Goal: Task Accomplishment & Management: Complete application form

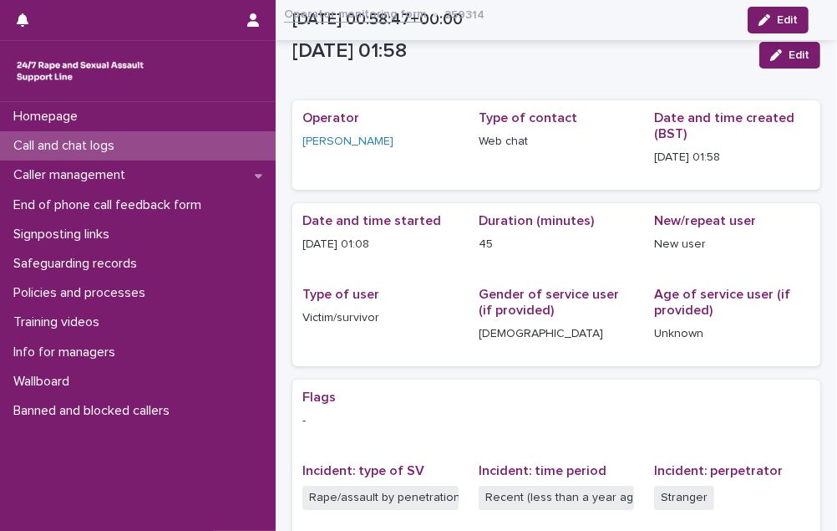
scroll to position [358, 0]
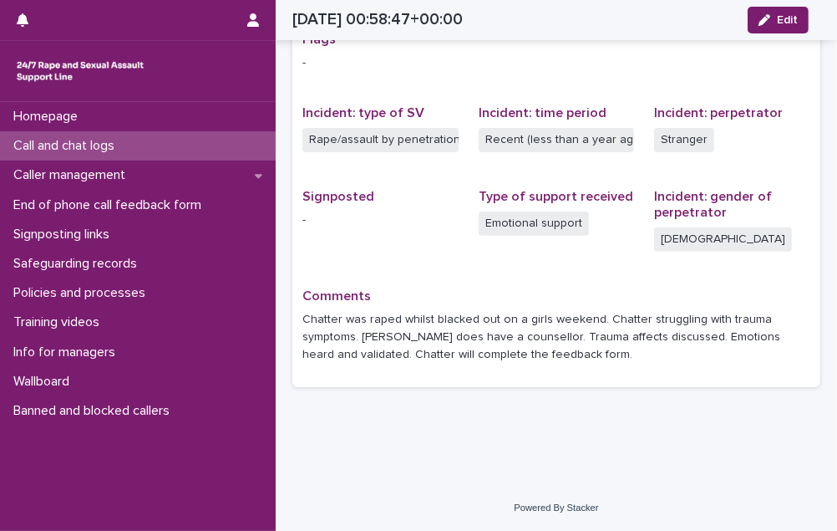
click at [139, 150] on div "Call and chat logs" at bounding box center [138, 145] width 276 height 29
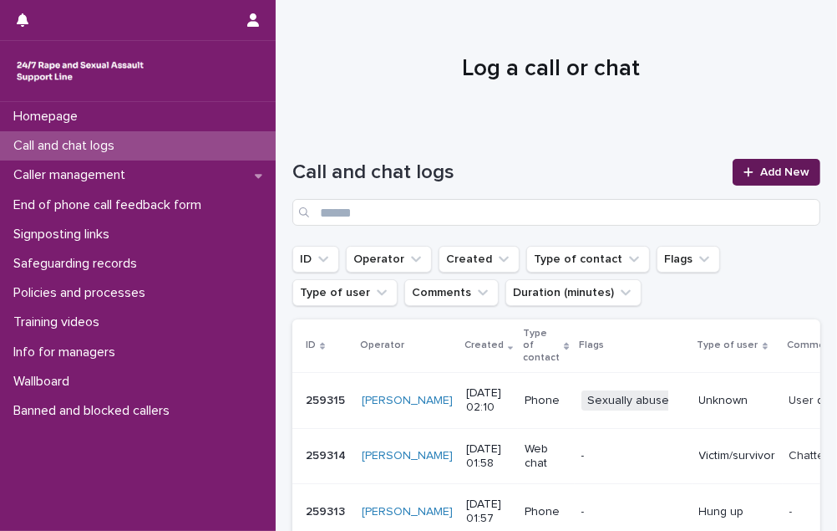
click at [760, 174] on span "Add New" at bounding box center [784, 172] width 49 height 12
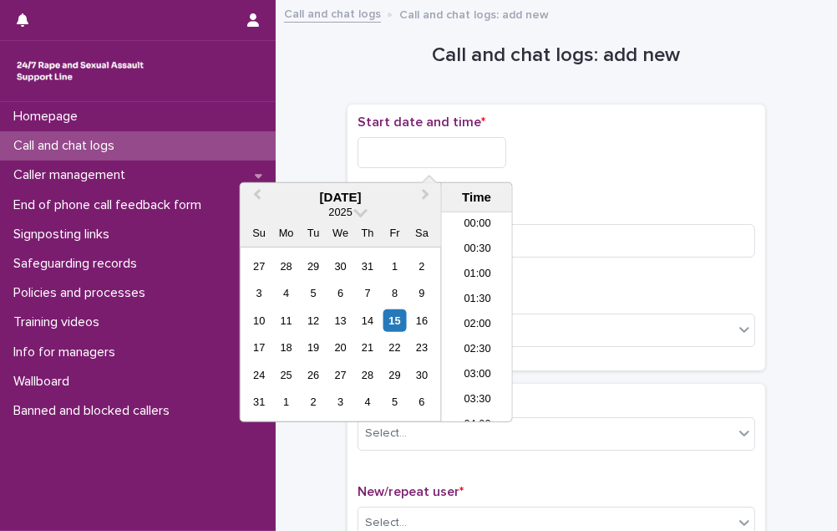
click at [495, 156] on input "text" at bounding box center [432, 152] width 149 height 31
click at [479, 312] on li "02:30" at bounding box center [477, 316] width 71 height 25
click at [462, 158] on input "**********" at bounding box center [432, 152] width 149 height 31
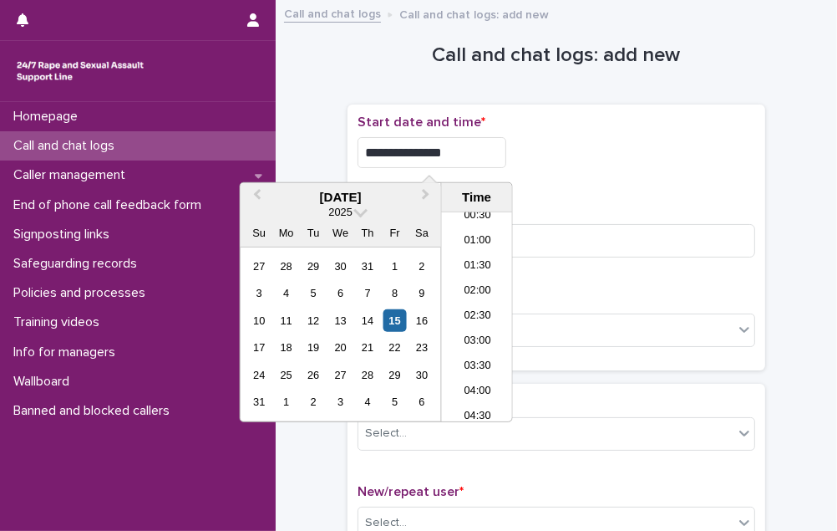
type input "**********"
drag, startPoint x: 665, startPoint y: 172, endPoint x: 602, endPoint y: 213, distance: 75.6
click at [653, 183] on div "**********" at bounding box center [557, 237] width 398 height 246
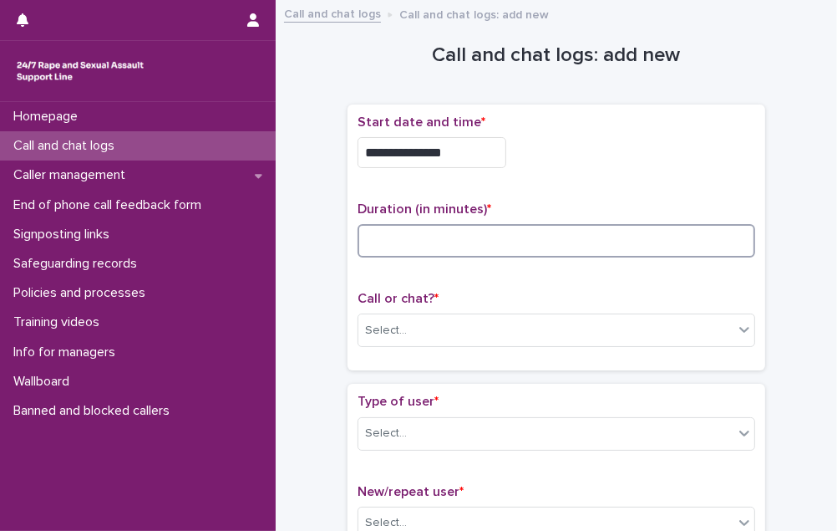
click at [556, 232] on input at bounding box center [557, 240] width 398 height 33
type input "*"
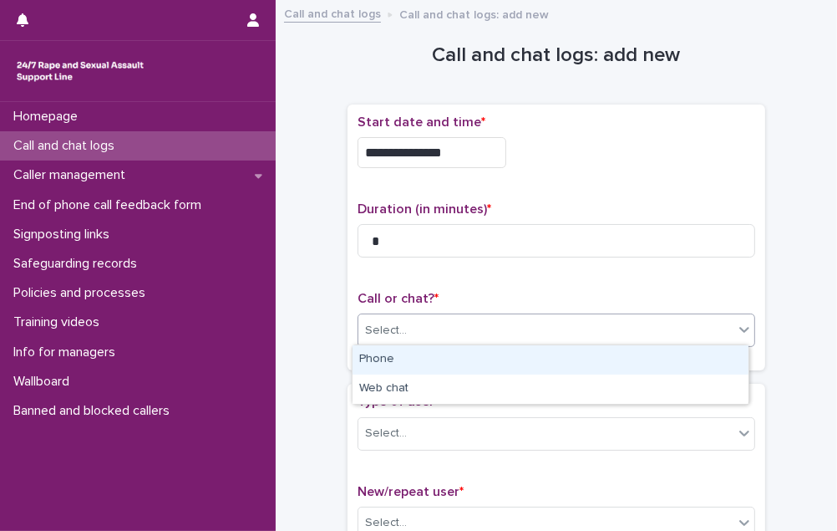
click at [516, 328] on div "Select..." at bounding box center [545, 331] width 375 height 28
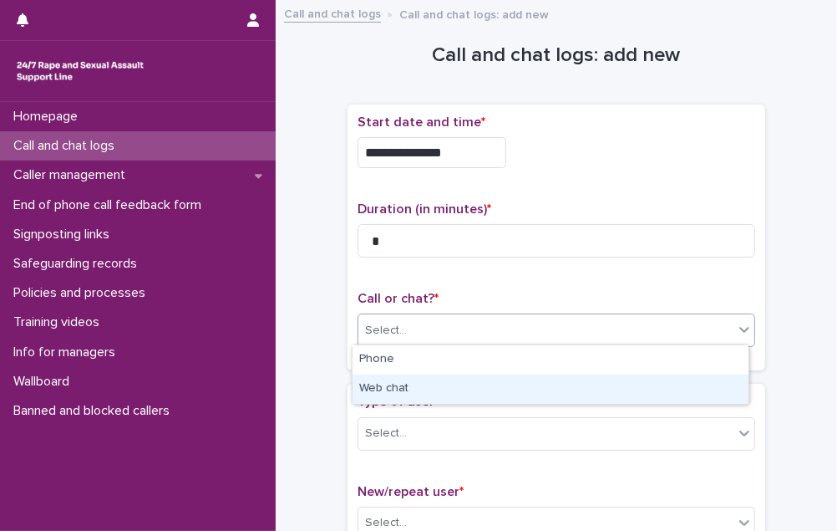
click at [492, 391] on div "Web chat" at bounding box center [551, 388] width 396 height 29
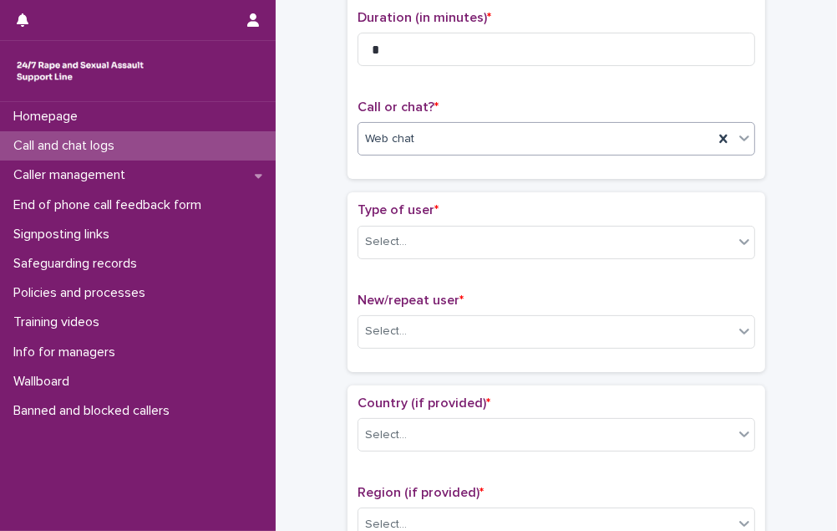
scroll to position [303, 0]
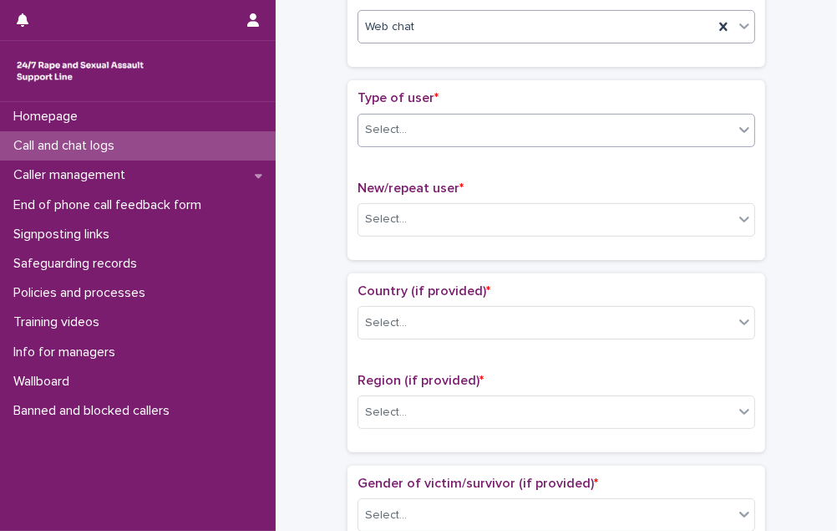
click at [549, 135] on div "Select..." at bounding box center [545, 130] width 375 height 28
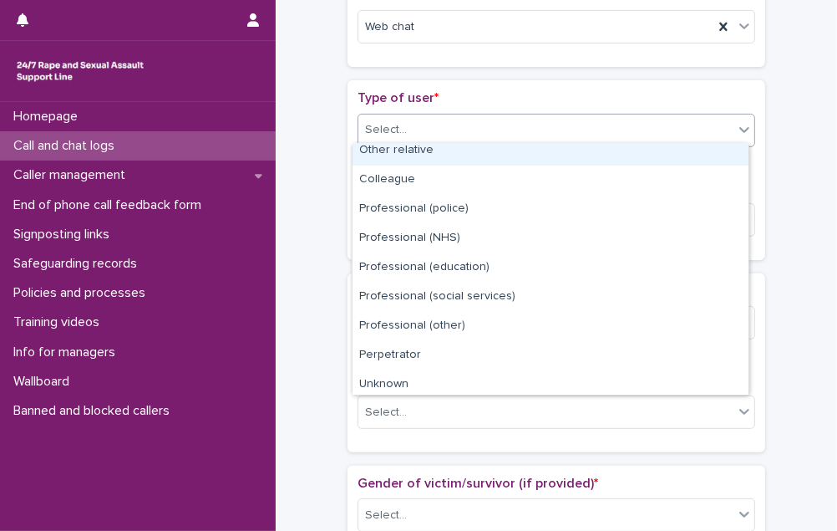
scroll to position [187, 0]
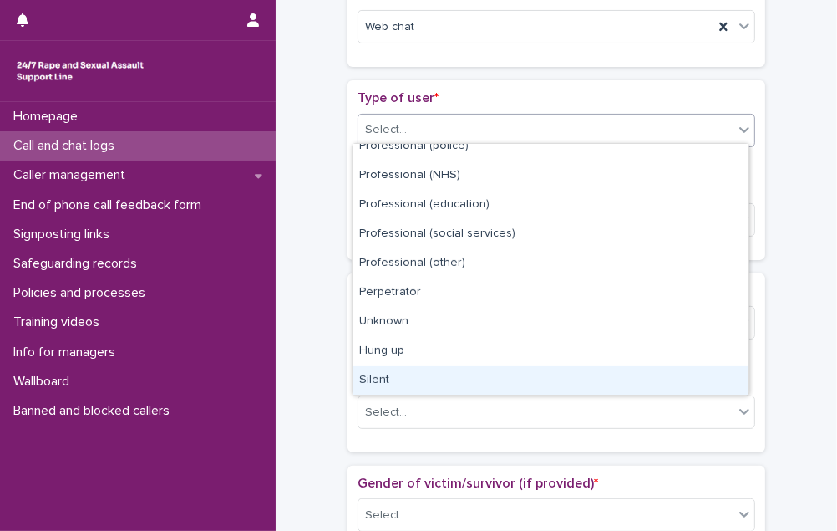
click at [505, 374] on div "Silent" at bounding box center [551, 380] width 396 height 29
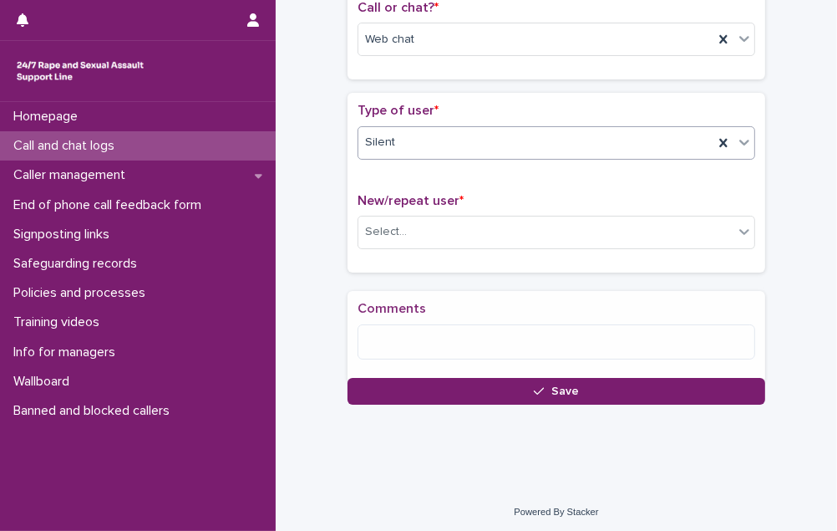
scroll to position [303, 0]
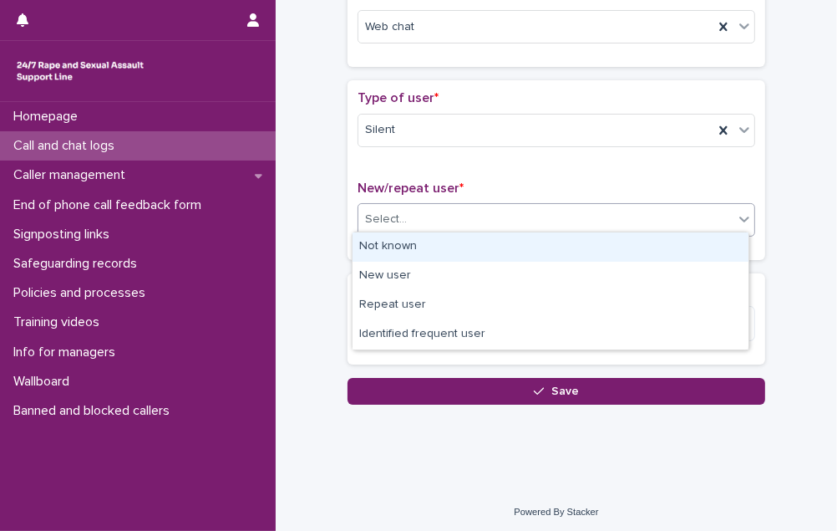
click at [517, 223] on div "Select..." at bounding box center [545, 220] width 375 height 28
click at [510, 258] on div "Not known" at bounding box center [551, 246] width 396 height 29
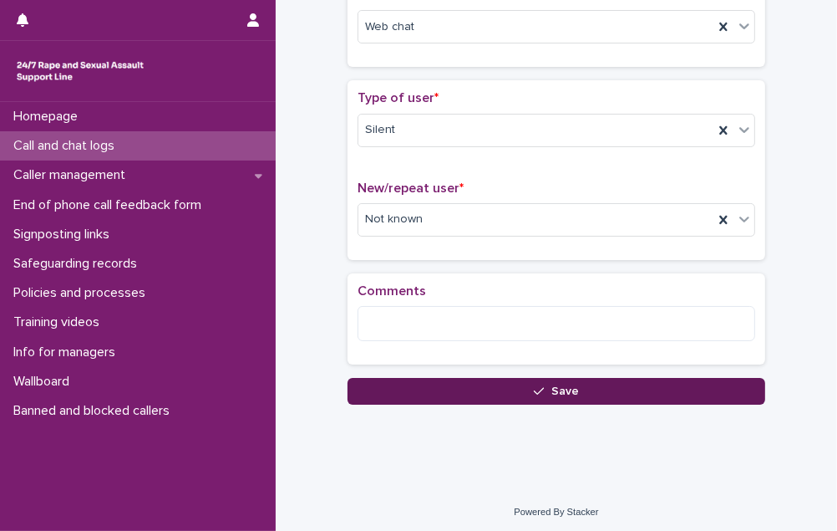
click at [508, 386] on button "Save" at bounding box center [557, 391] width 418 height 27
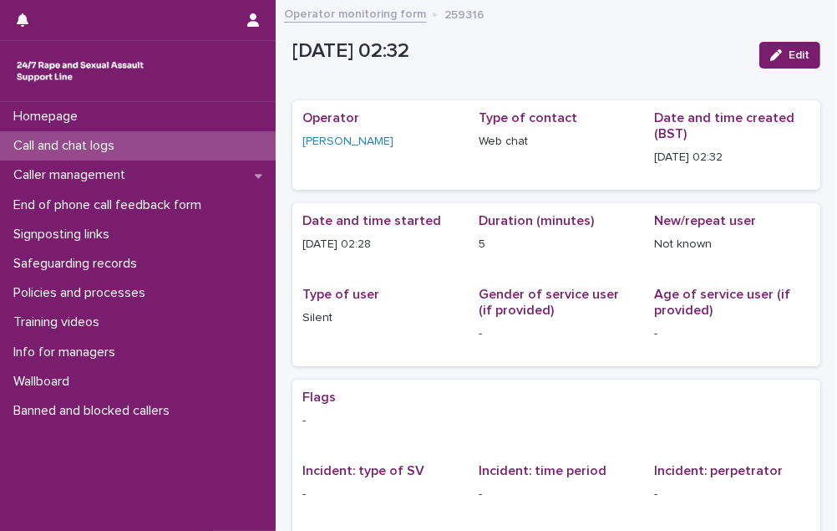
click at [154, 139] on div "Call and chat logs" at bounding box center [138, 145] width 276 height 29
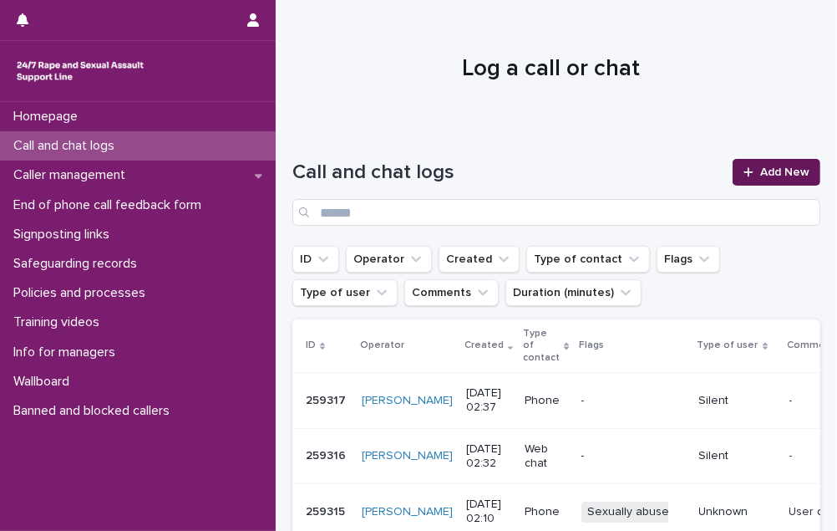
click at [787, 176] on span "Add New" at bounding box center [784, 172] width 49 height 12
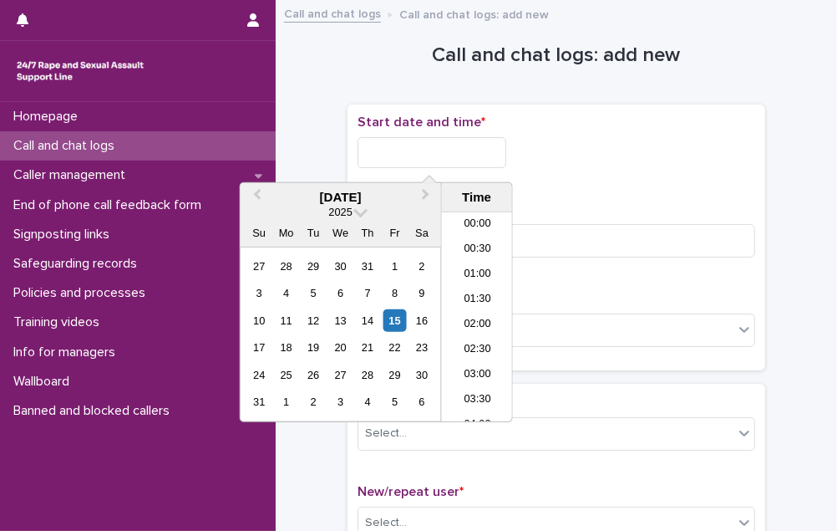
click at [501, 155] on input "text" at bounding box center [432, 152] width 149 height 31
drag, startPoint x: 485, startPoint y: 310, endPoint x: 484, endPoint y: 300, distance: 10.2
click at [485, 309] on li "02:30" at bounding box center [477, 316] width 71 height 25
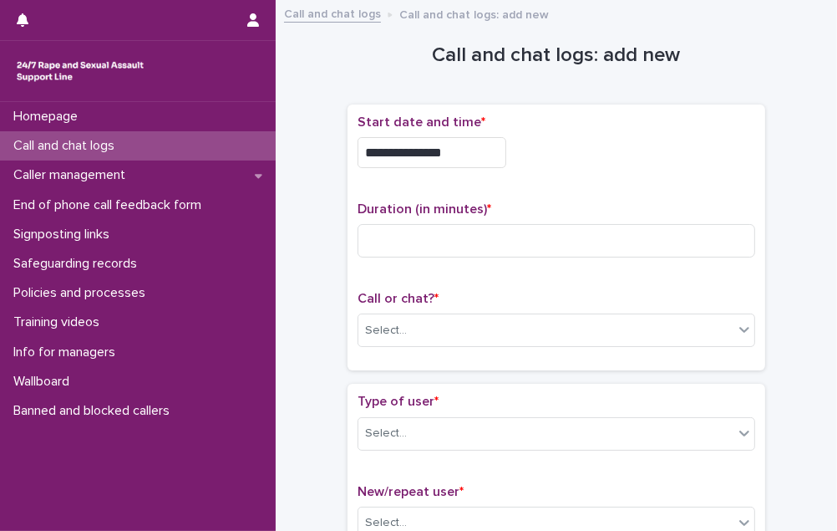
click at [465, 140] on input "**********" at bounding box center [432, 152] width 149 height 31
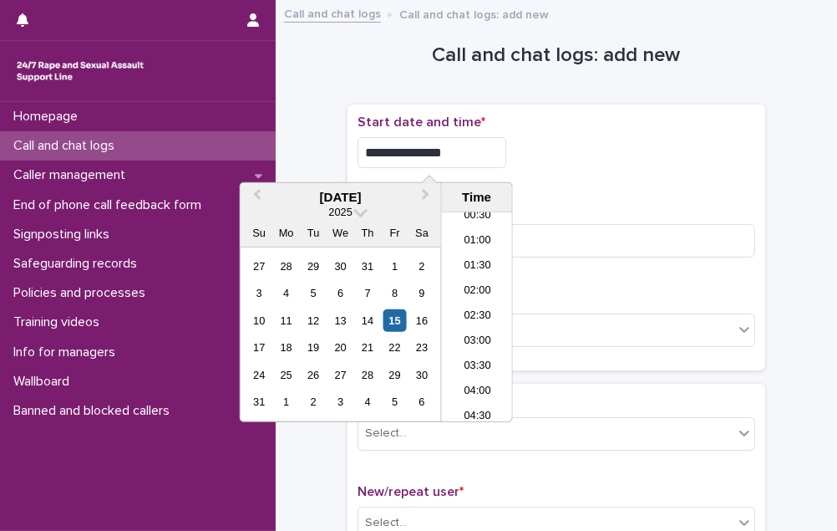
type input "**********"
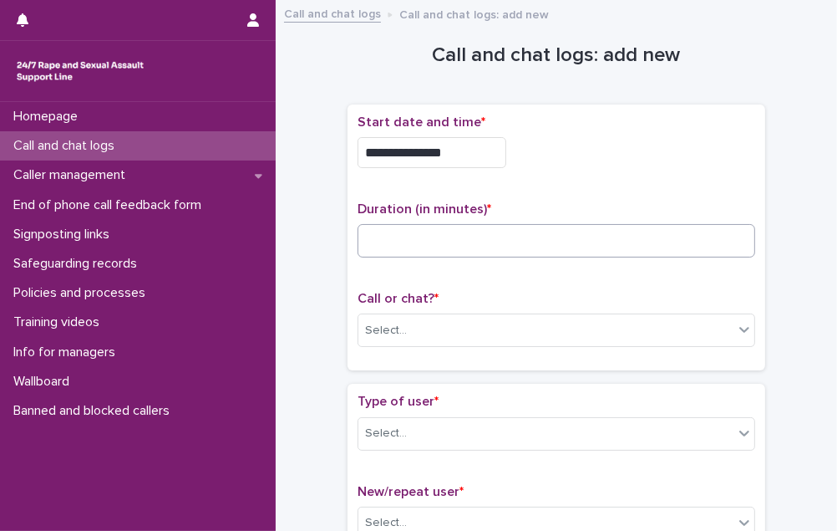
drag, startPoint x: 745, startPoint y: 219, endPoint x: 655, endPoint y: 221, distance: 90.3
click at [744, 219] on div "Duration (in minutes) *" at bounding box center [557, 235] width 398 height 69
click at [498, 225] on input at bounding box center [557, 240] width 398 height 33
type input "*"
click at [448, 318] on div "Select..." at bounding box center [545, 331] width 375 height 28
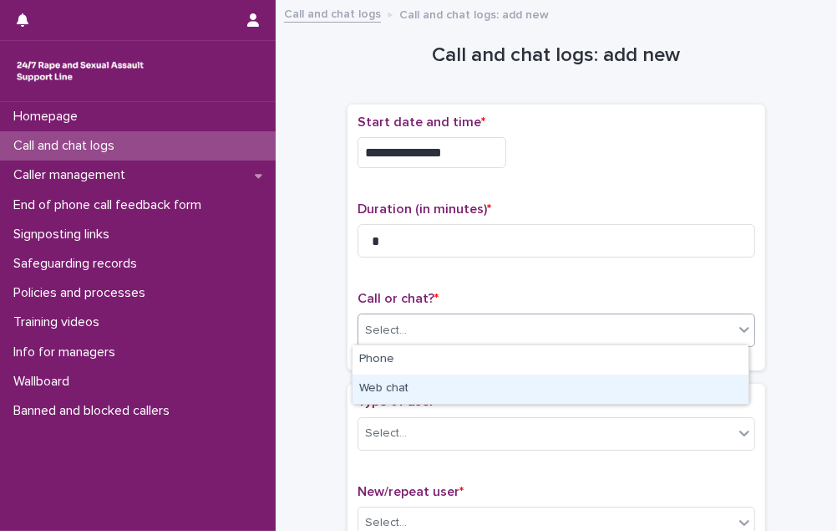
click at [439, 383] on div "Web chat" at bounding box center [551, 388] width 396 height 29
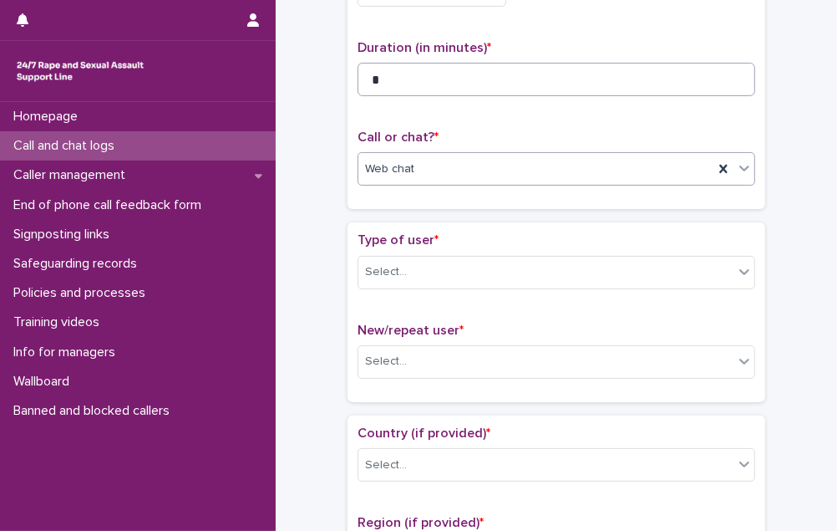
scroll to position [227, 0]
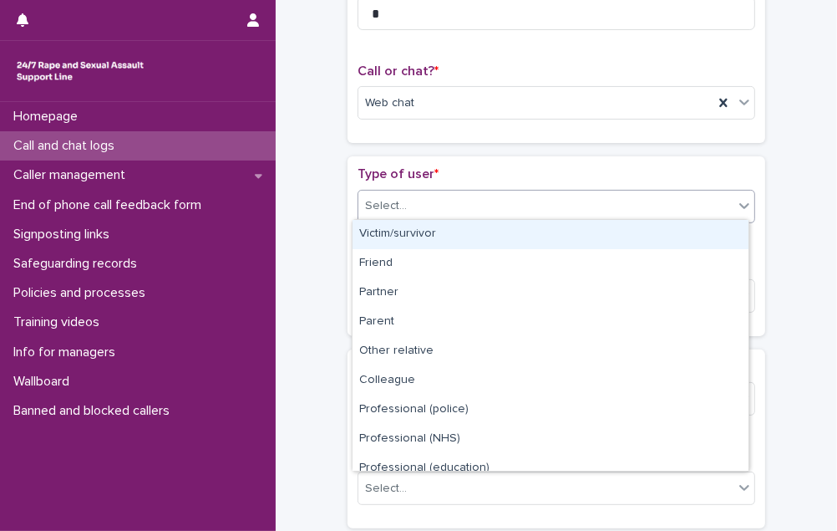
click at [520, 204] on div "Select..." at bounding box center [545, 206] width 375 height 28
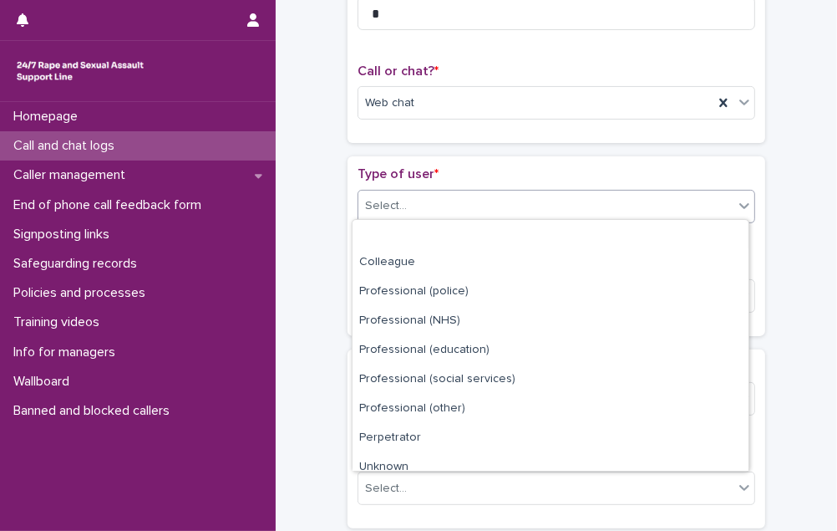
scroll to position [187, 0]
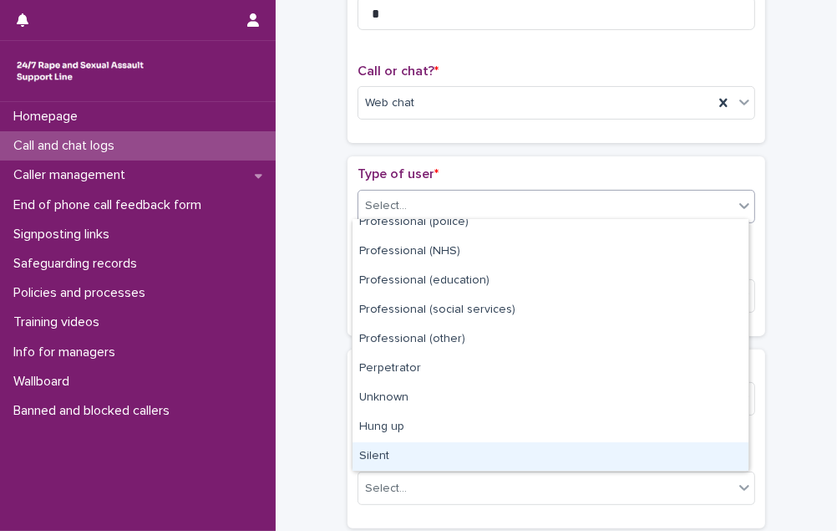
click at [521, 455] on div "Silent" at bounding box center [551, 456] width 396 height 29
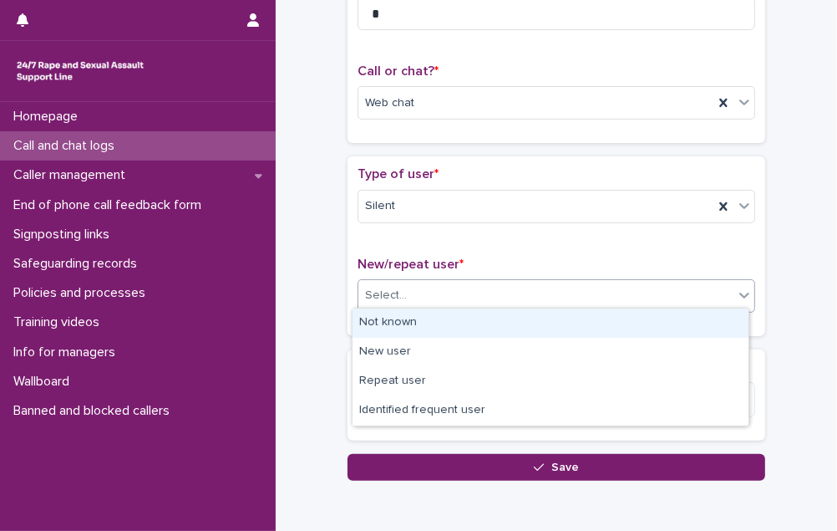
click at [521, 291] on div "Select..." at bounding box center [545, 296] width 375 height 28
click at [508, 319] on div "Not known" at bounding box center [551, 322] width 396 height 29
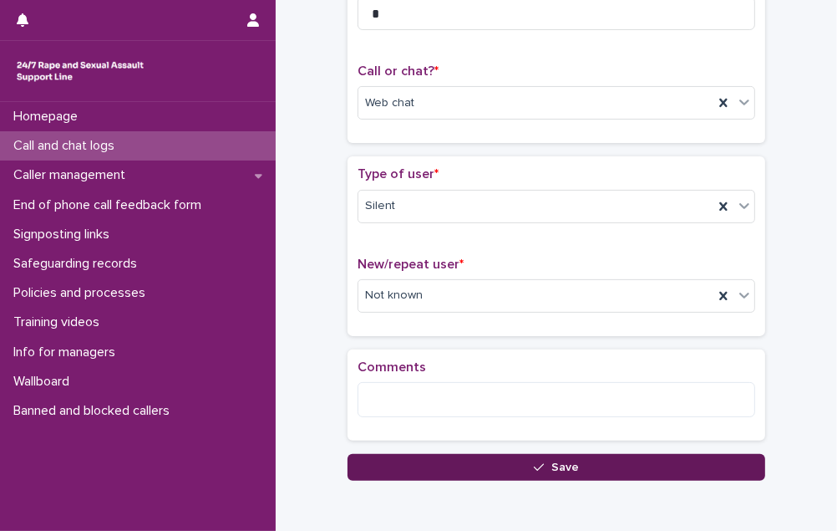
click at [502, 457] on button "Save" at bounding box center [557, 467] width 418 height 27
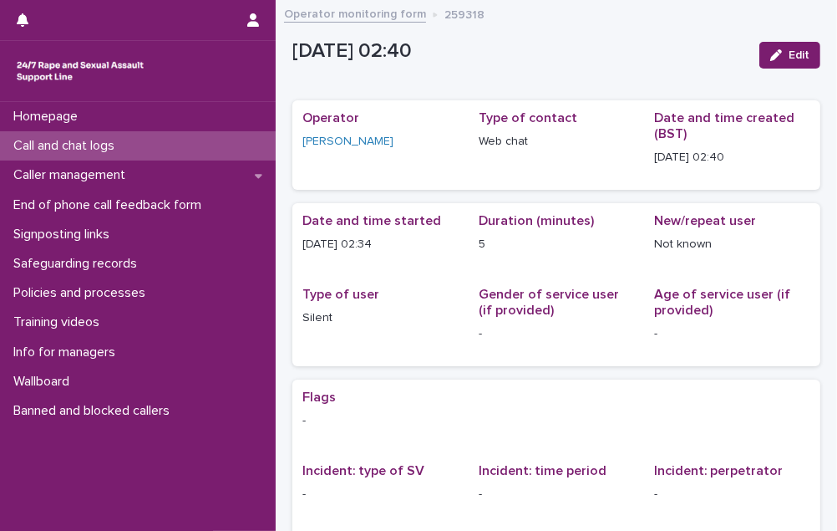
click at [135, 150] on div "Call and chat logs" at bounding box center [138, 145] width 276 height 29
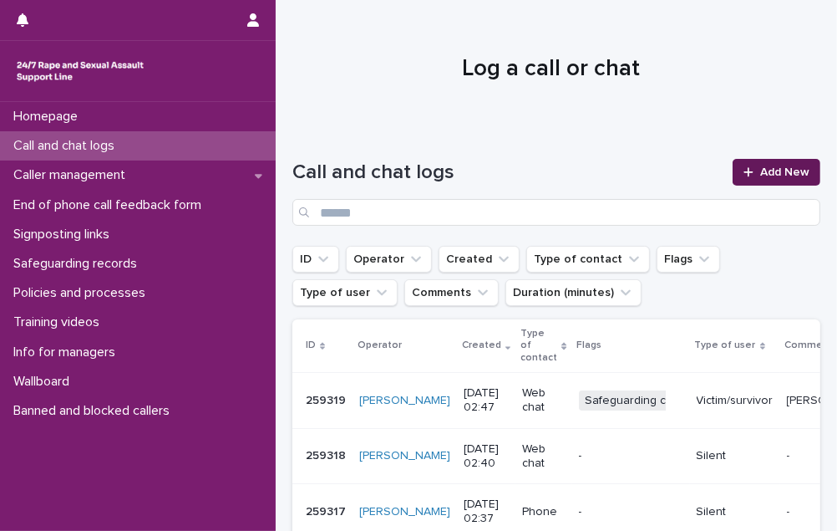
click at [770, 163] on link "Add New" at bounding box center [777, 172] width 88 height 27
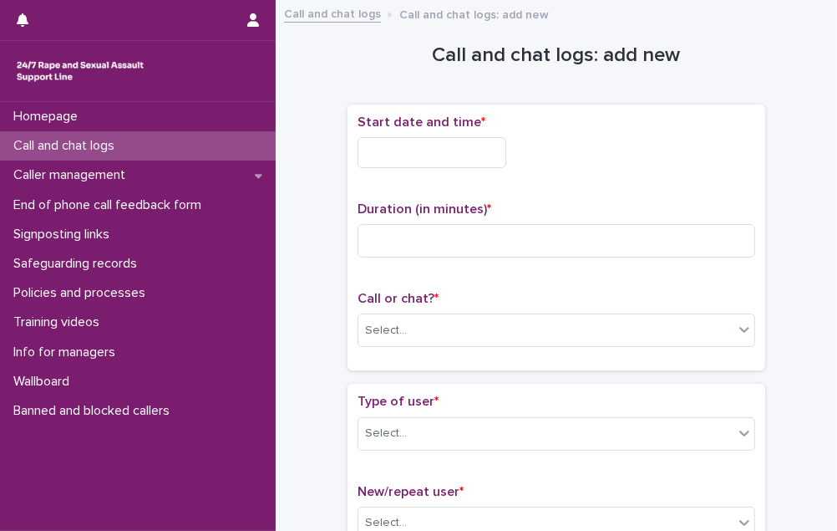
click at [421, 154] on input "text" at bounding box center [432, 152] width 149 height 31
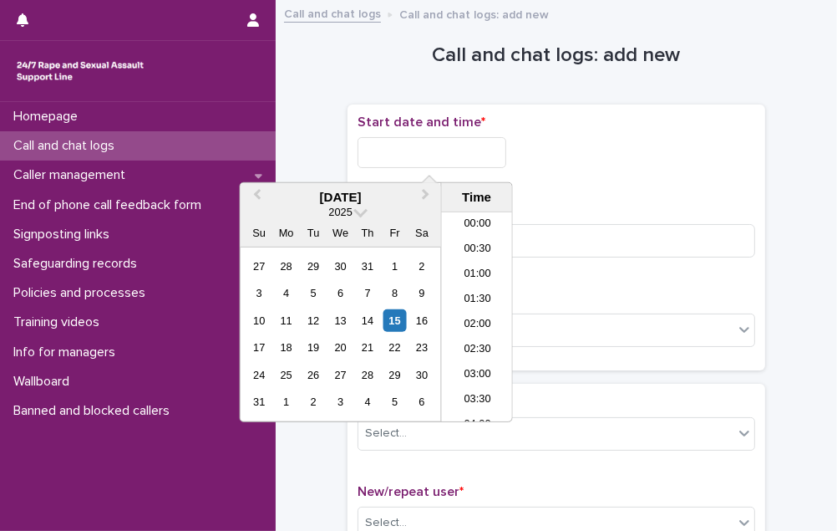
scroll to position [33, 0]
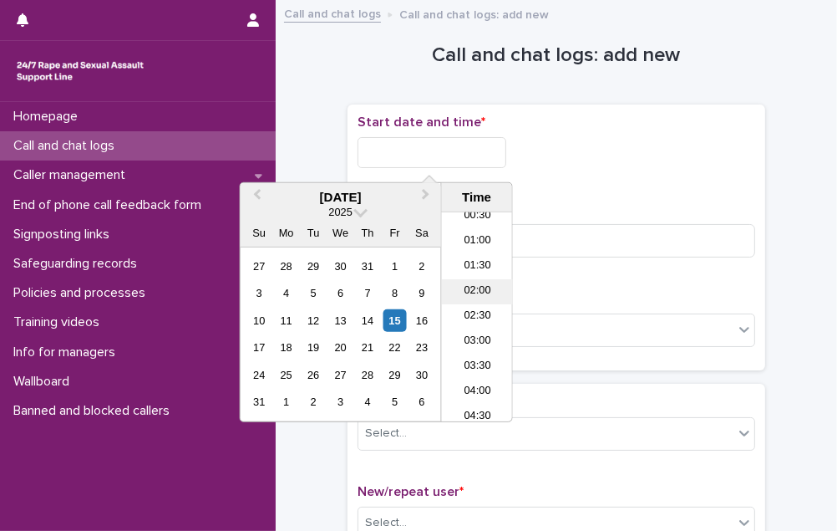
click at [473, 289] on li "02:00" at bounding box center [477, 291] width 71 height 25
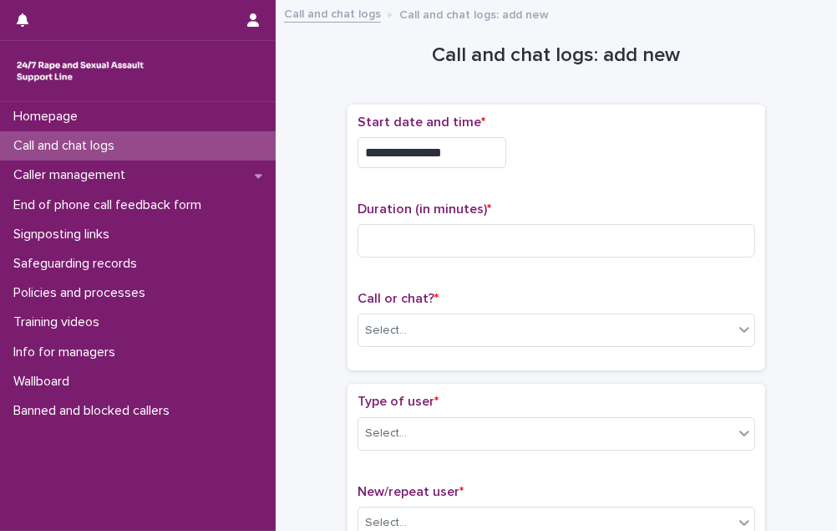
click at [462, 150] on input "**********" at bounding box center [432, 152] width 149 height 31
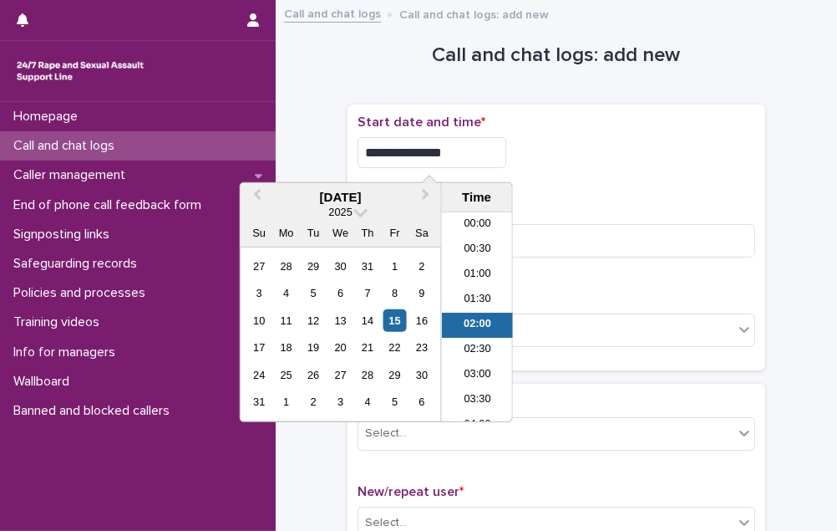
scroll to position [8, 0]
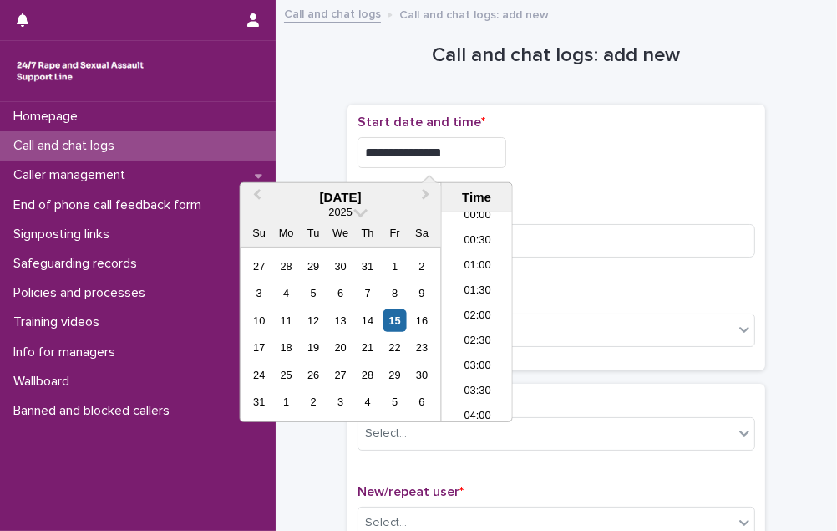
type input "**********"
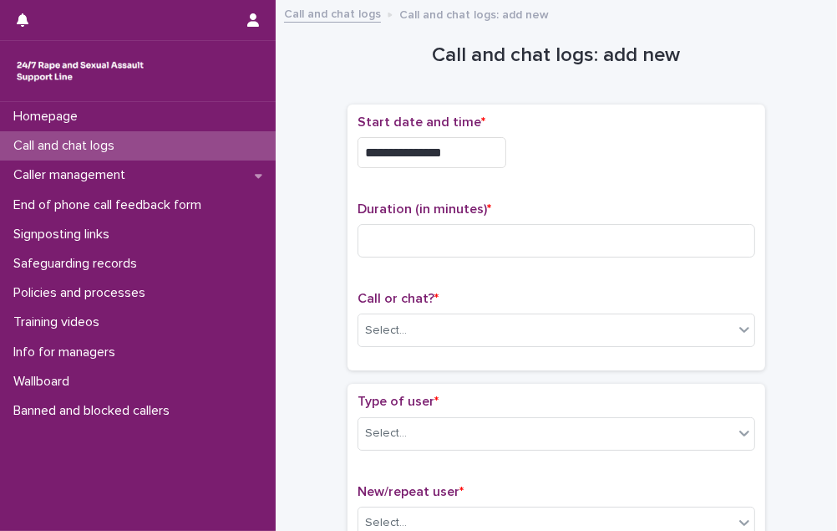
drag, startPoint x: 679, startPoint y: 186, endPoint x: 609, endPoint y: 219, distance: 77.4
click at [678, 187] on div "**********" at bounding box center [557, 237] width 398 height 246
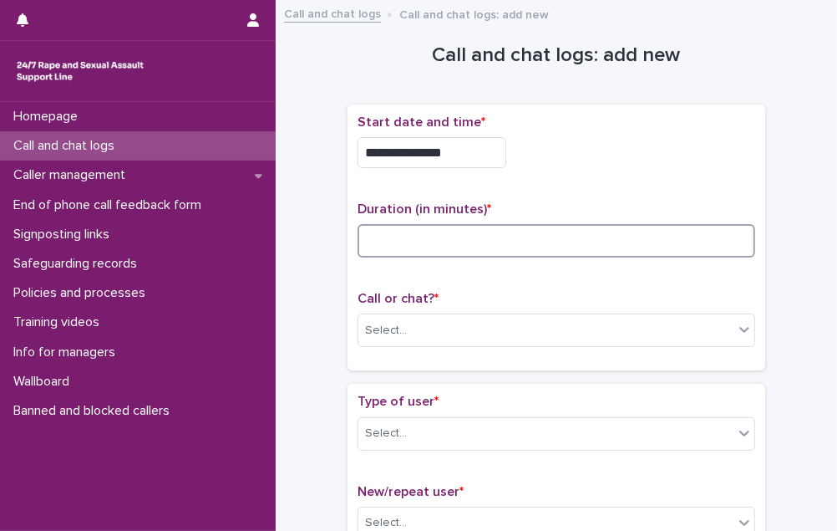
click at [568, 246] on input at bounding box center [557, 240] width 398 height 33
type input "*"
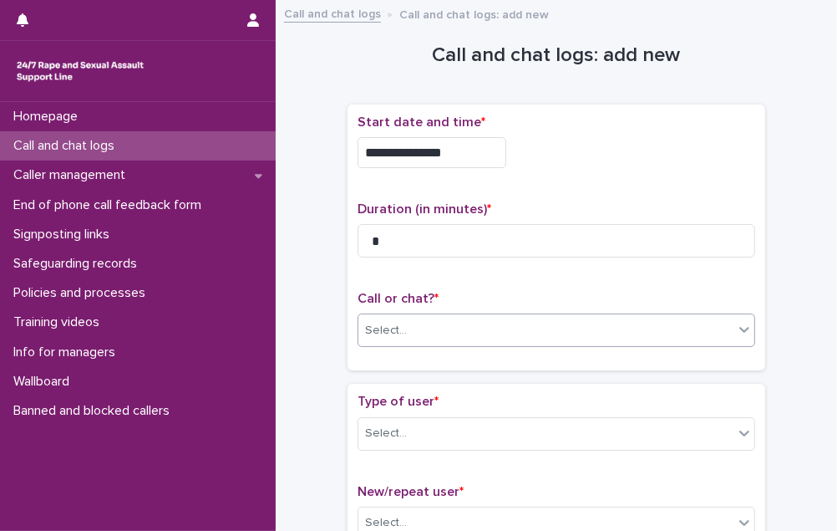
click at [516, 333] on div "Select..." at bounding box center [545, 331] width 375 height 28
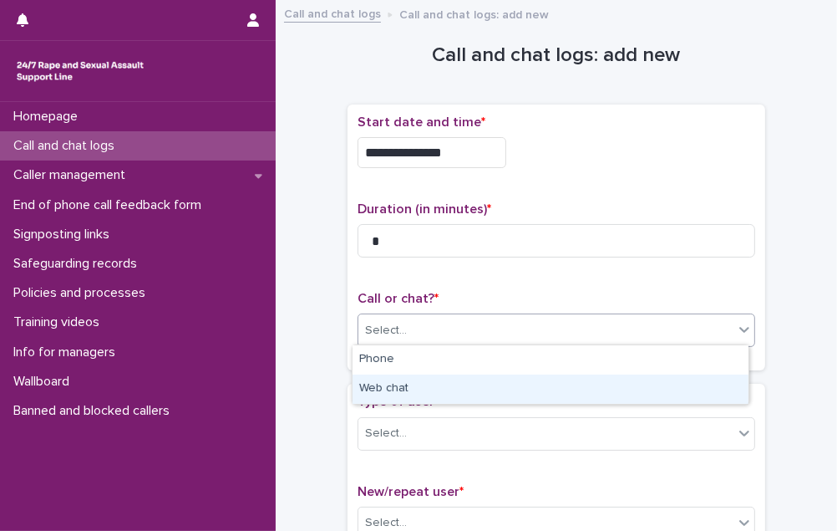
click at [500, 384] on div "Web chat" at bounding box center [551, 388] width 396 height 29
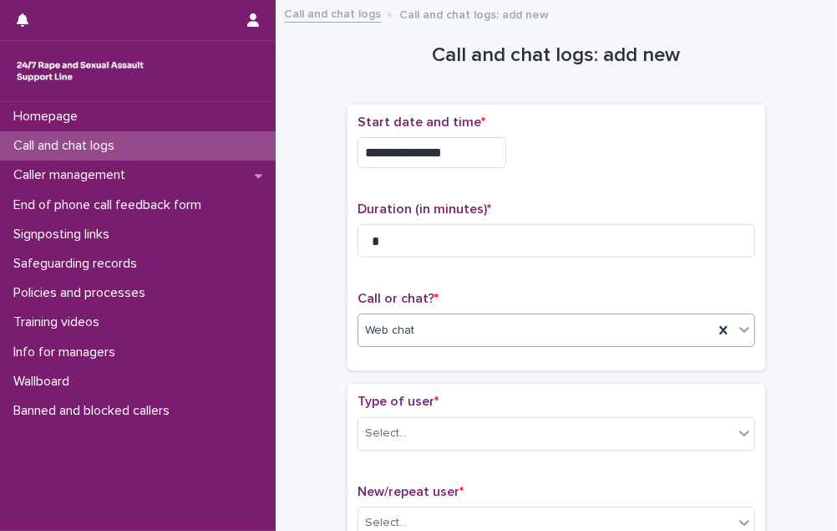
scroll to position [151, 0]
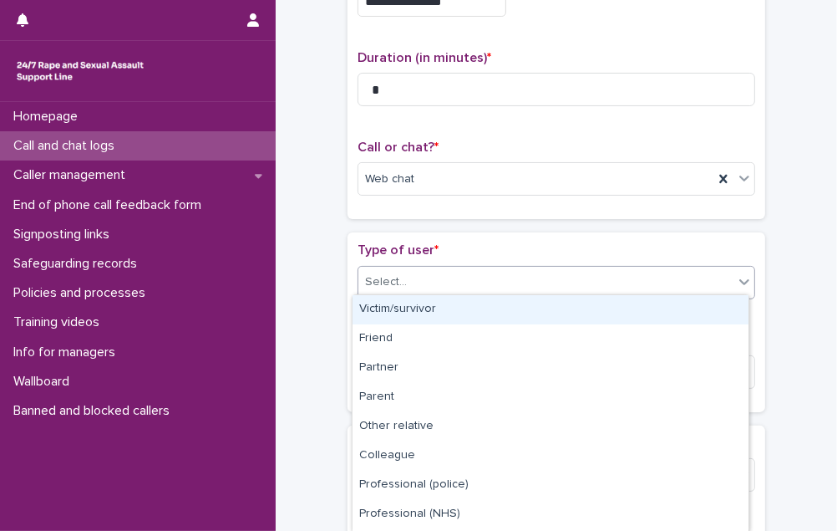
click at [546, 270] on div "Select..." at bounding box center [545, 282] width 375 height 28
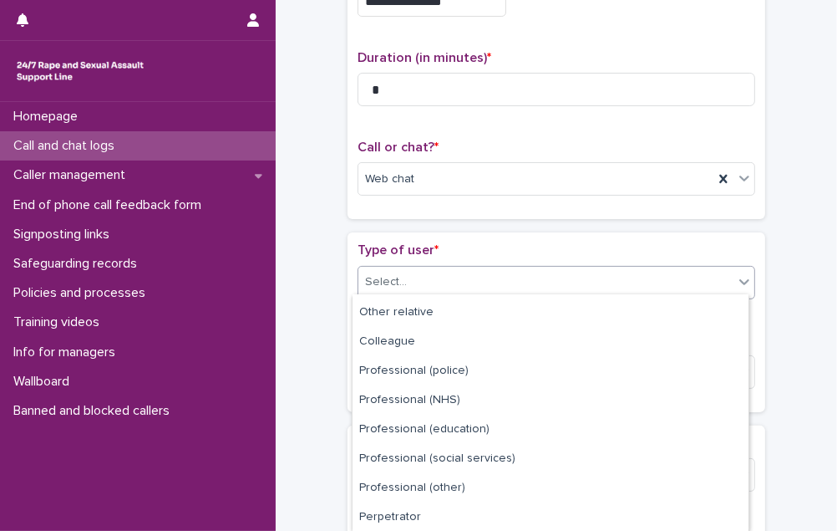
scroll to position [202, 0]
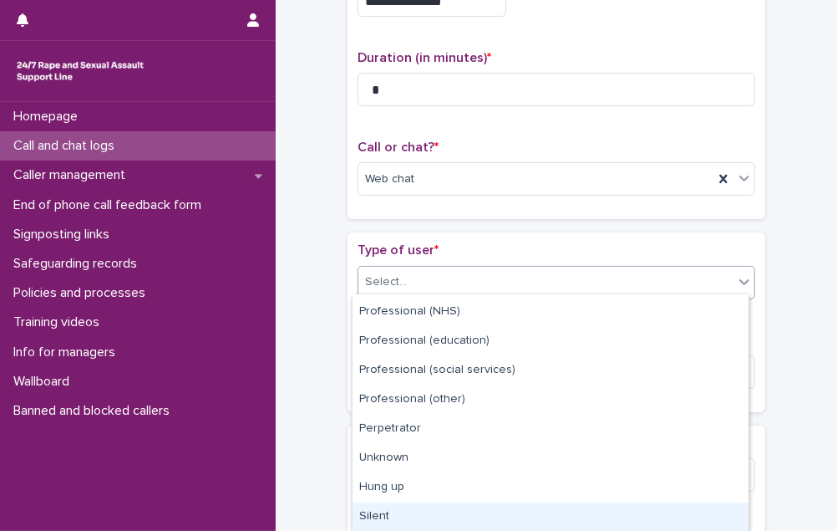
click at [518, 509] on div "Silent" at bounding box center [551, 516] width 396 height 29
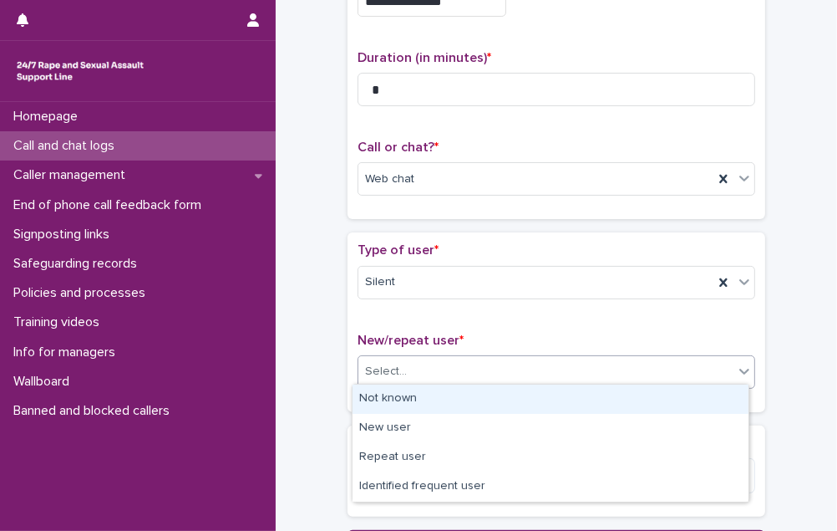
click at [523, 361] on div "Select..." at bounding box center [545, 372] width 375 height 28
click at [505, 399] on div "Not known" at bounding box center [551, 398] width 396 height 29
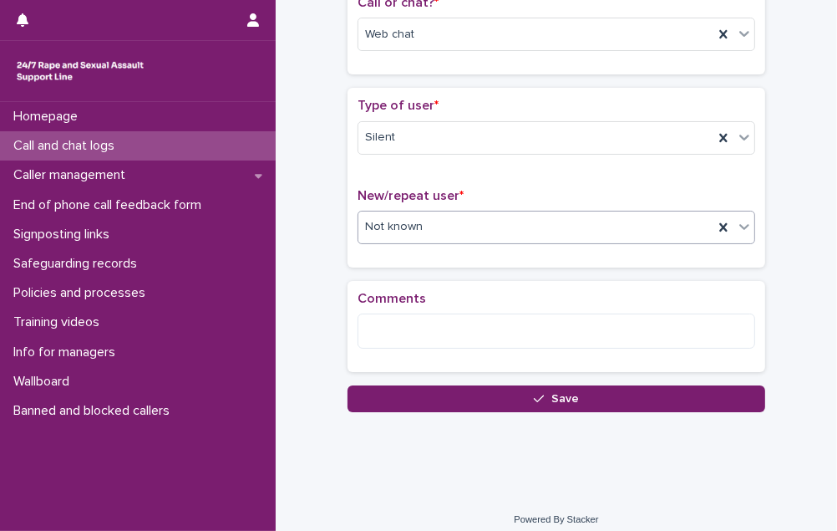
scroll to position [303, 0]
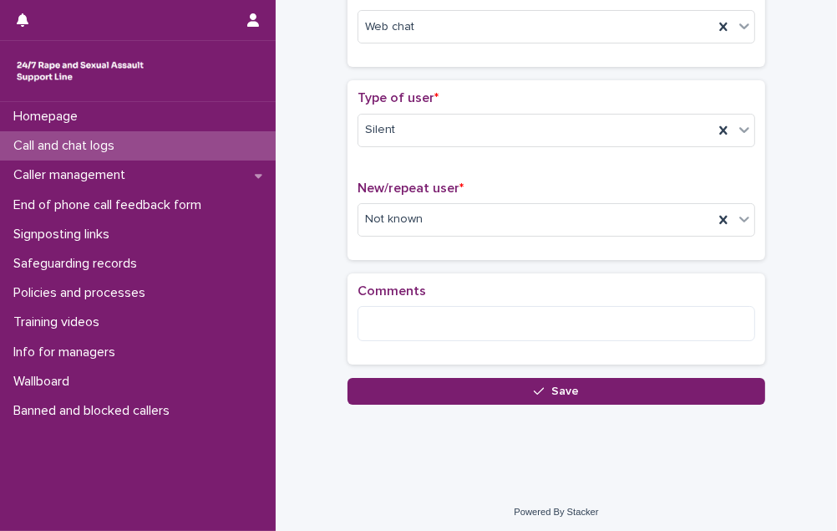
click at [505, 399] on button "Save" at bounding box center [557, 391] width 418 height 27
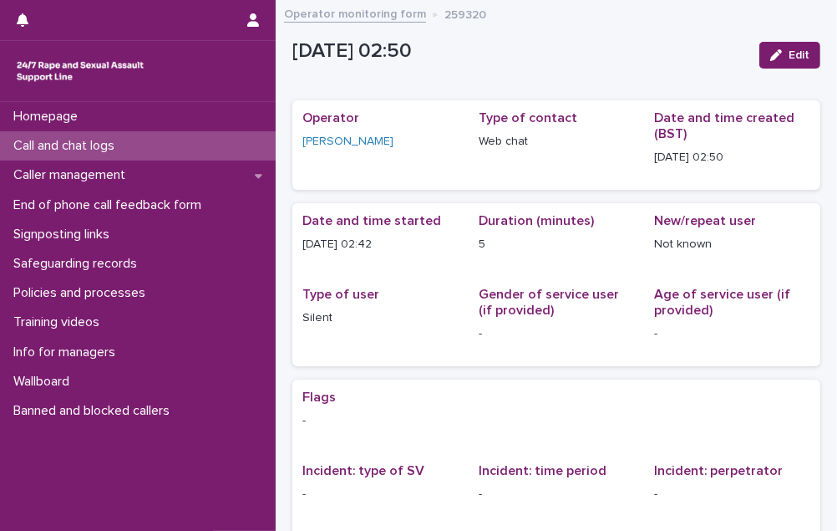
click at [104, 144] on p "Call and chat logs" at bounding box center [67, 146] width 121 height 16
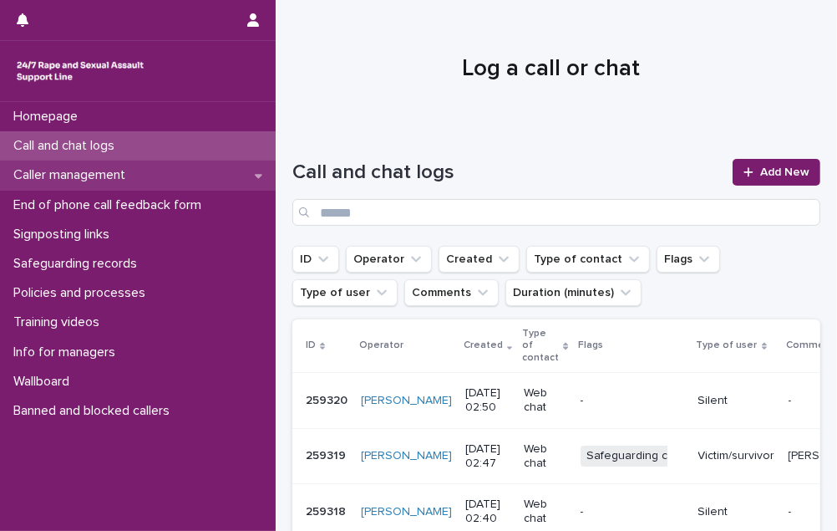
click at [99, 170] on p "Caller management" at bounding box center [73, 175] width 132 height 16
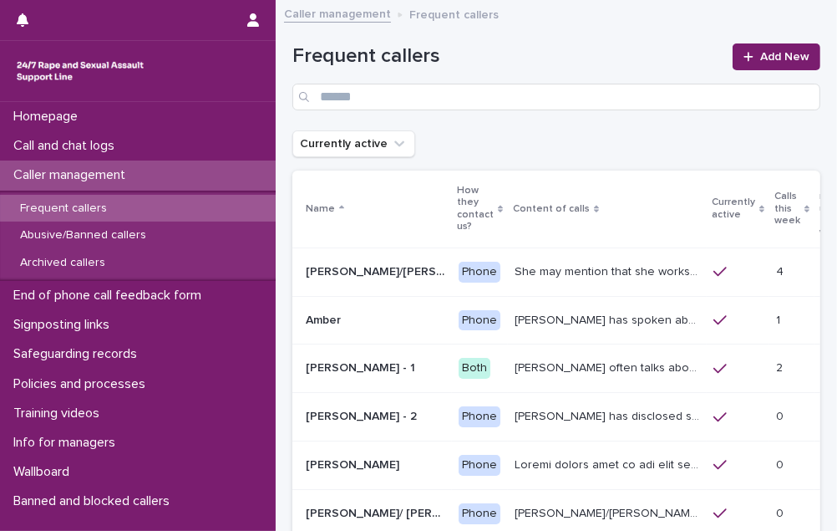
click at [552, 262] on p "She may mention that she works as a [PERSON_NAME], looking after two children. …" at bounding box center [609, 271] width 189 height 18
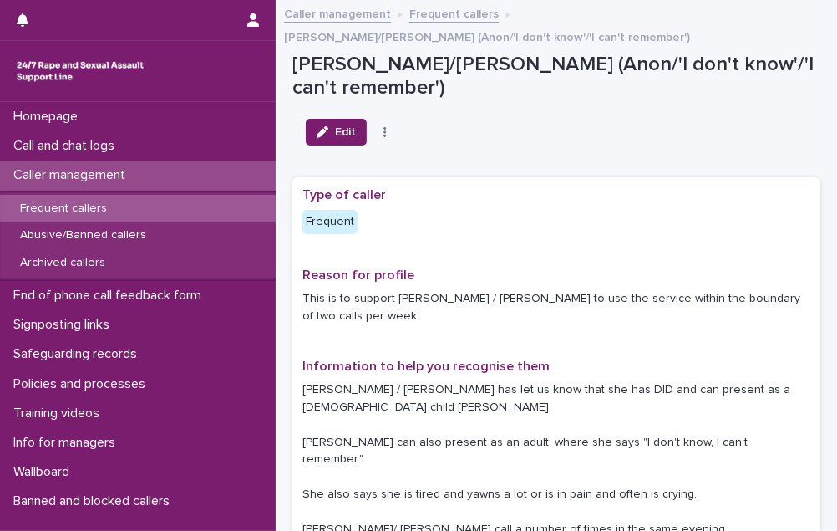
click at [431, 10] on link "Frequent callers" at bounding box center [453, 12] width 89 height 19
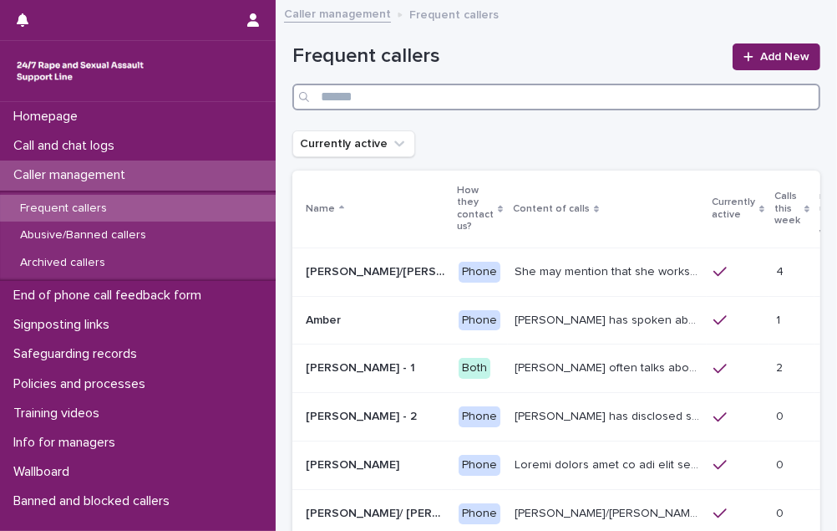
click at [394, 92] on input "Search" at bounding box center [556, 97] width 528 height 27
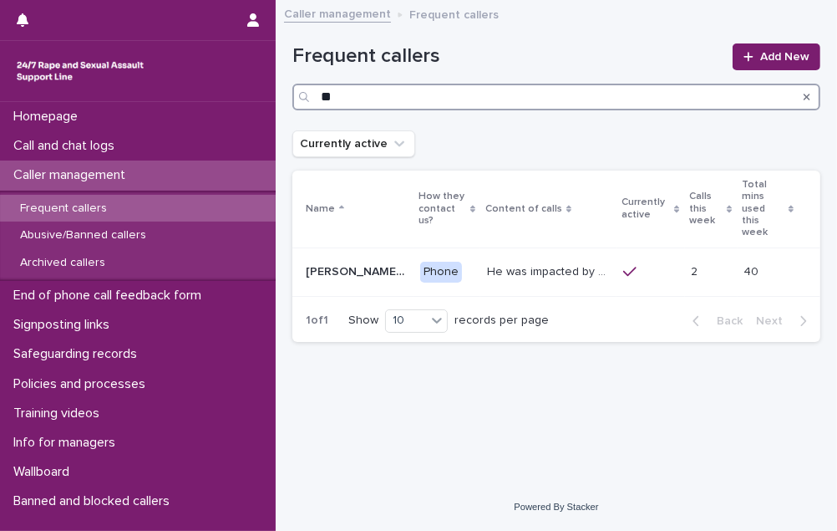
type input "*"
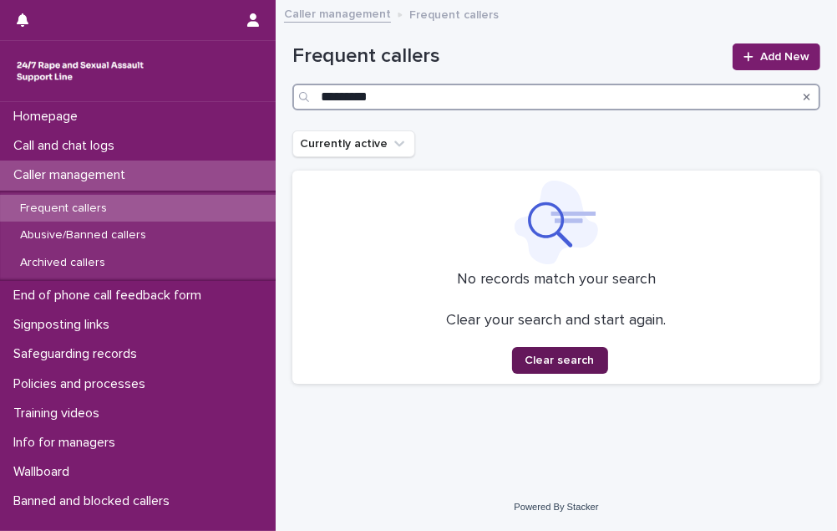
type input "*********"
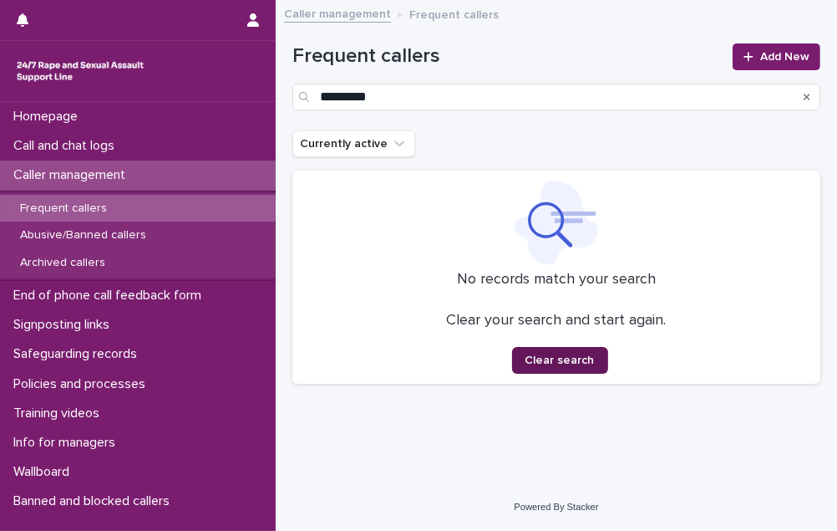
click at [568, 363] on span "Clear search" at bounding box center [560, 360] width 69 height 12
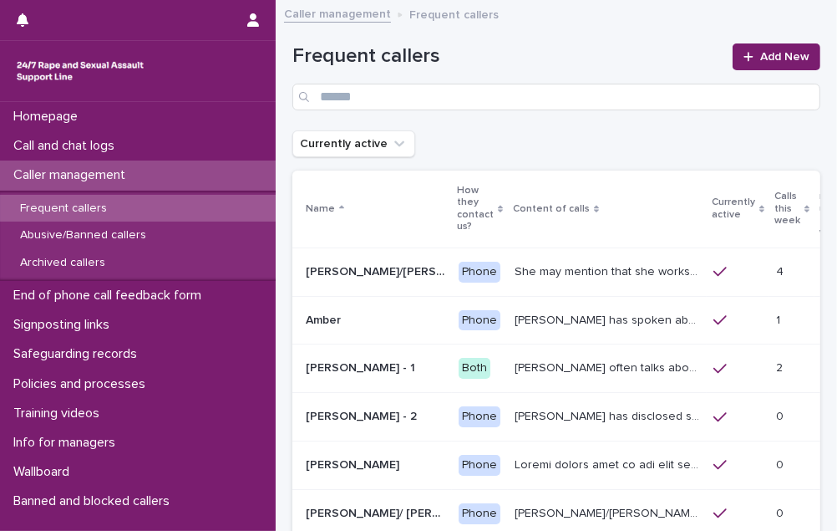
click at [775, 206] on p "Calls this week" at bounding box center [788, 208] width 26 height 43
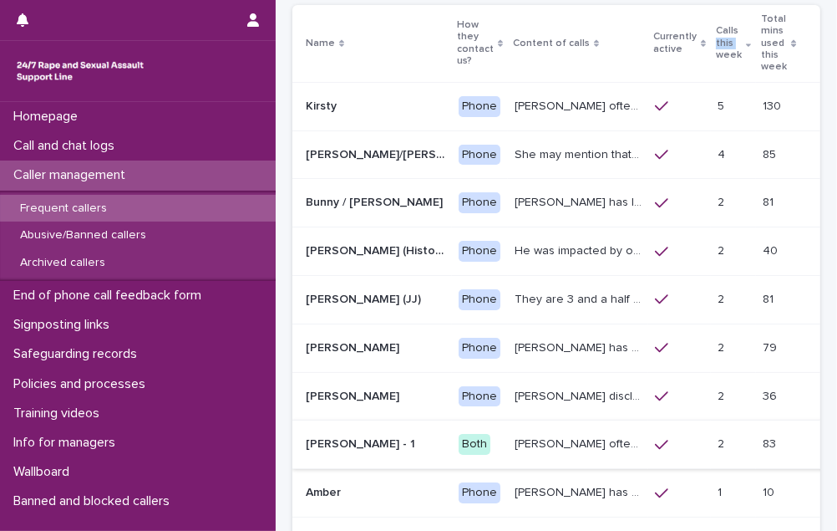
scroll to position [148, 0]
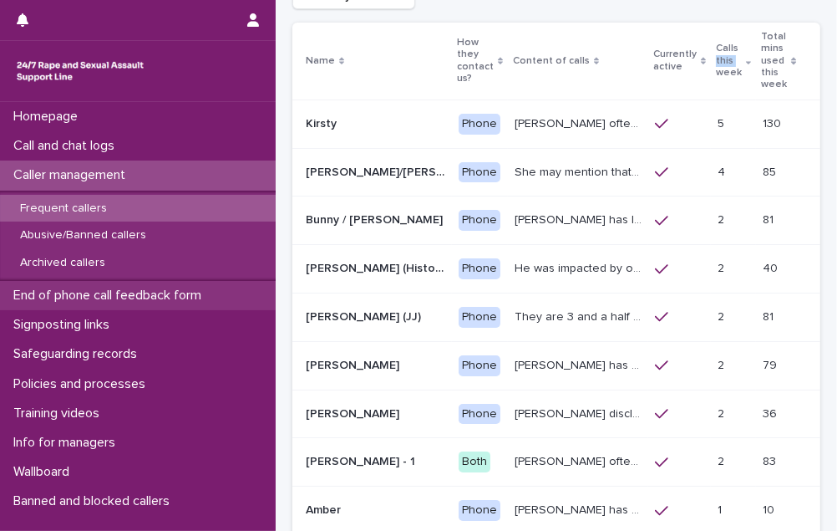
click at [78, 299] on p "End of phone call feedback form" at bounding box center [111, 295] width 208 height 16
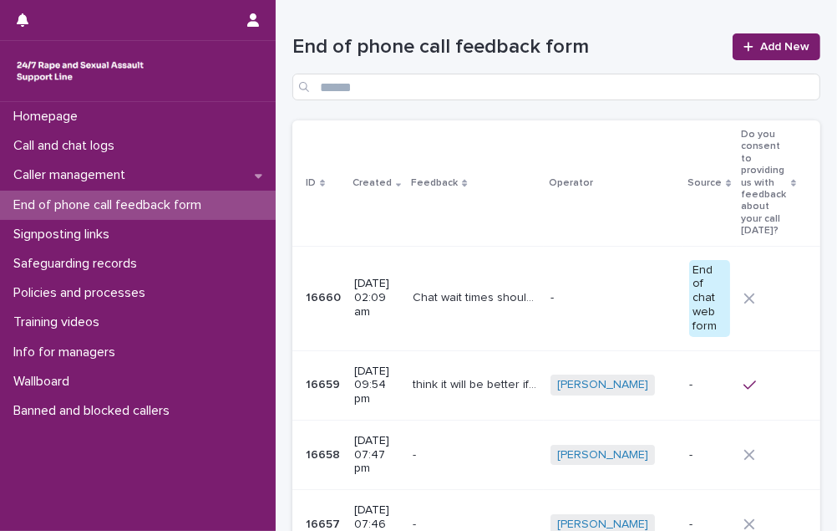
click at [469, 287] on p "Chat wait times should display, or have an in queue system to help people in ne…" at bounding box center [477, 296] width 128 height 18
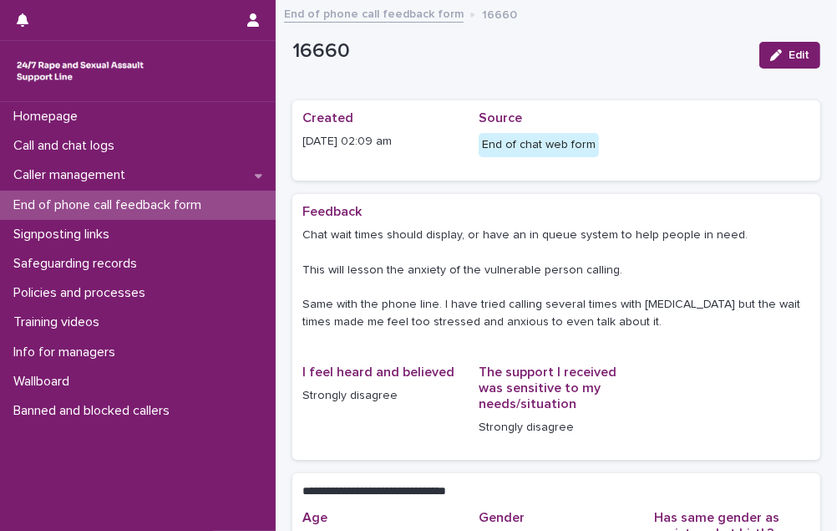
click at [89, 208] on p "End of phone call feedback form" at bounding box center [111, 205] width 208 height 16
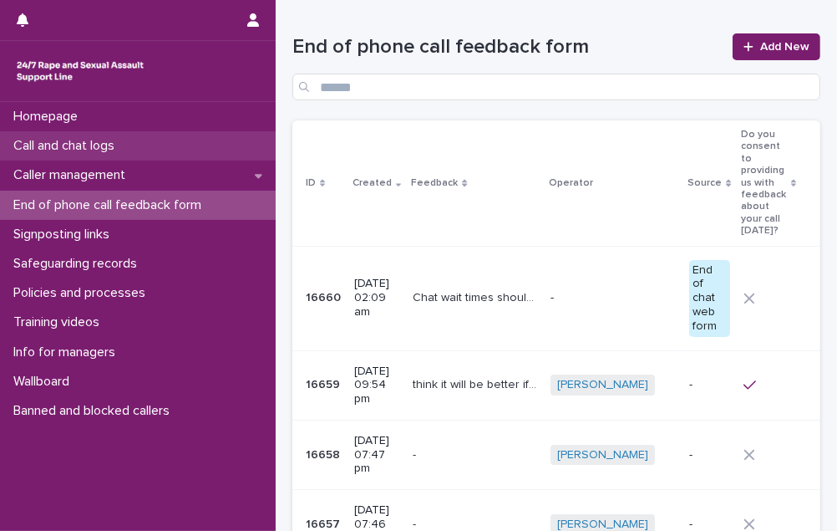
click at [111, 147] on p "Call and chat logs" at bounding box center [67, 146] width 121 height 16
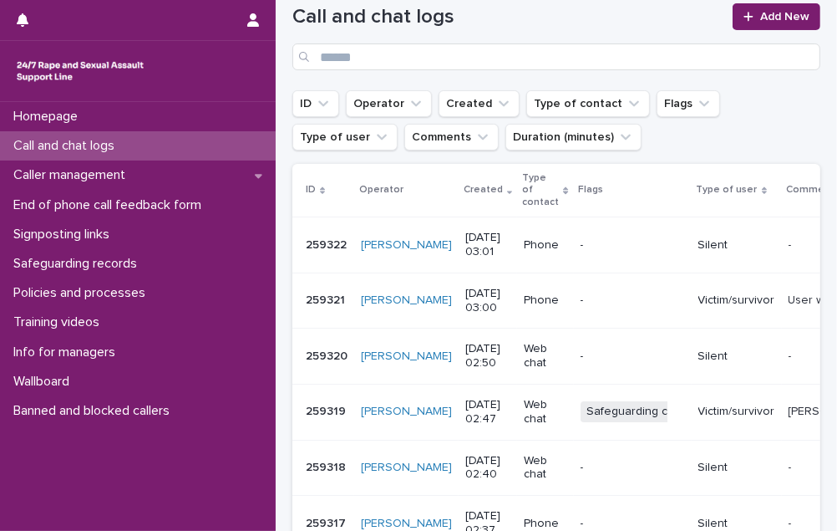
scroll to position [67, 0]
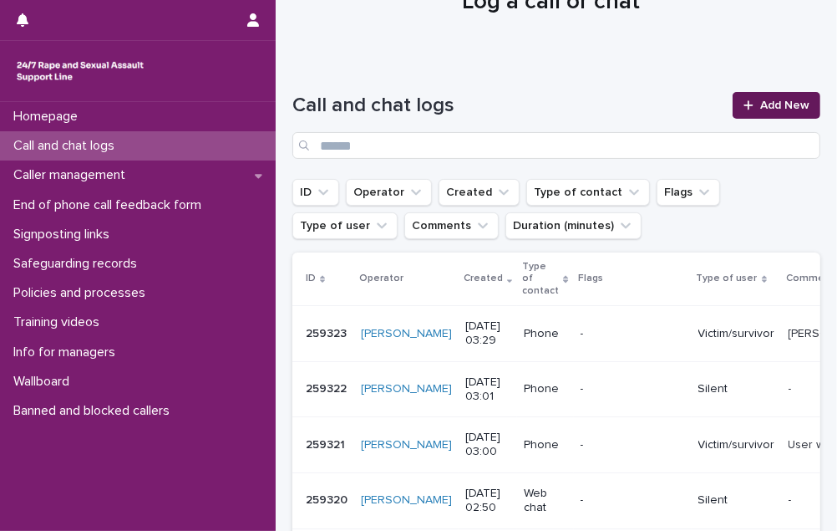
click at [767, 106] on span "Add New" at bounding box center [784, 105] width 49 height 12
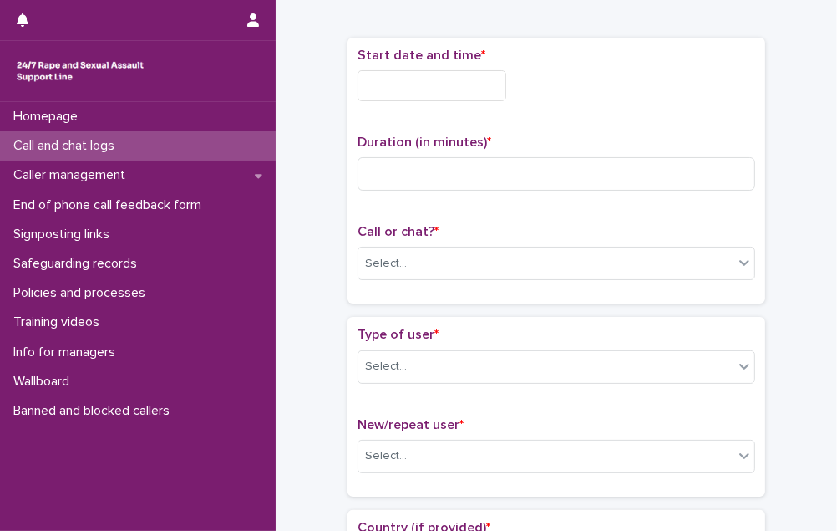
scroll to position [76, 0]
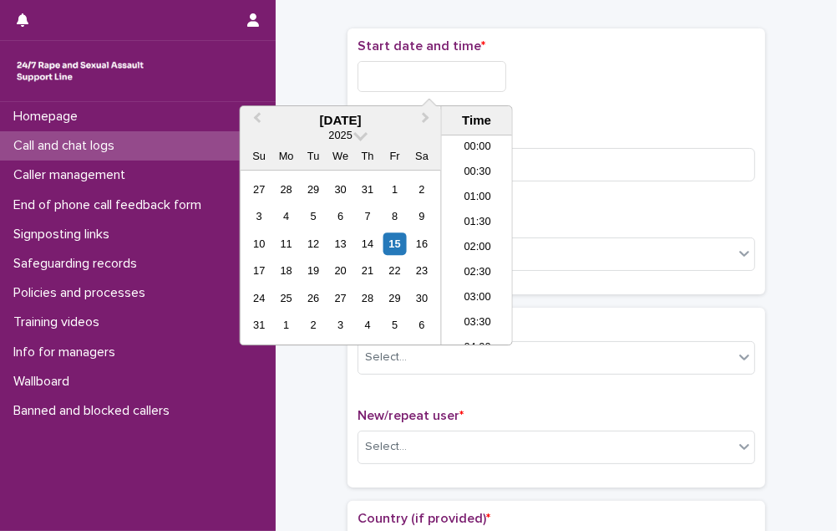
click at [483, 75] on input "text" at bounding box center [432, 76] width 149 height 31
click at [469, 181] on li "02:30" at bounding box center [477, 189] width 71 height 25
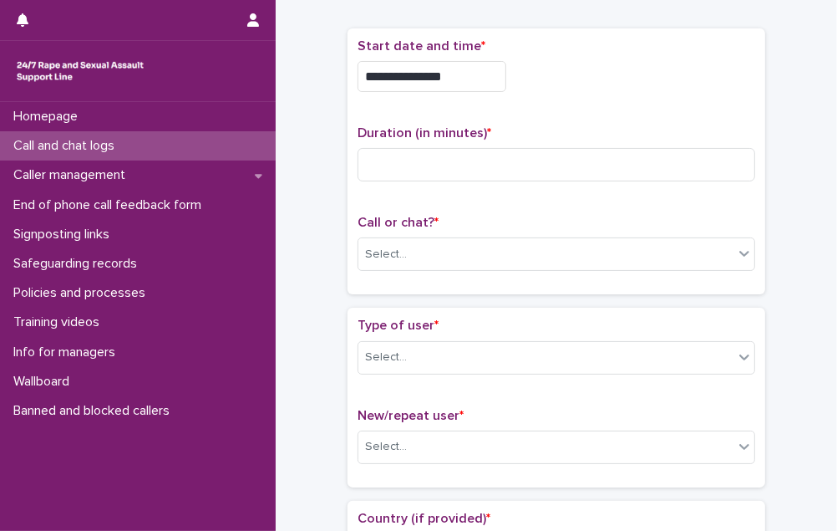
click at [448, 77] on input "**********" at bounding box center [432, 76] width 149 height 31
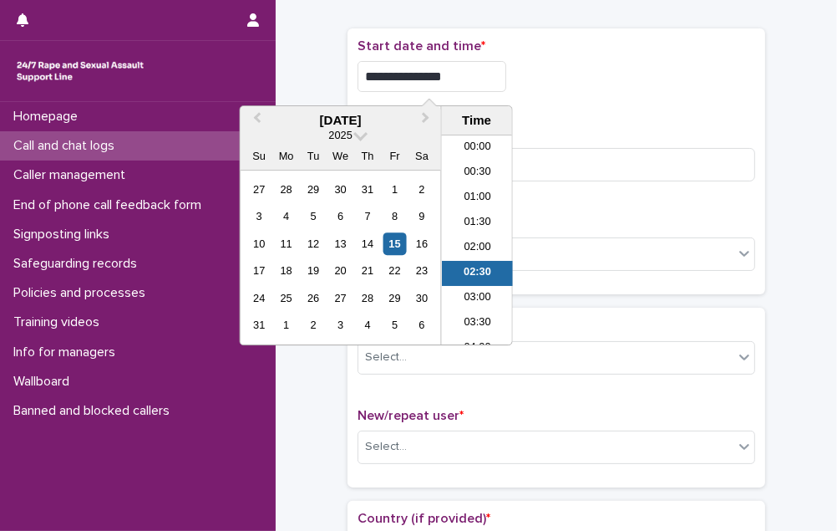
scroll to position [33, 0]
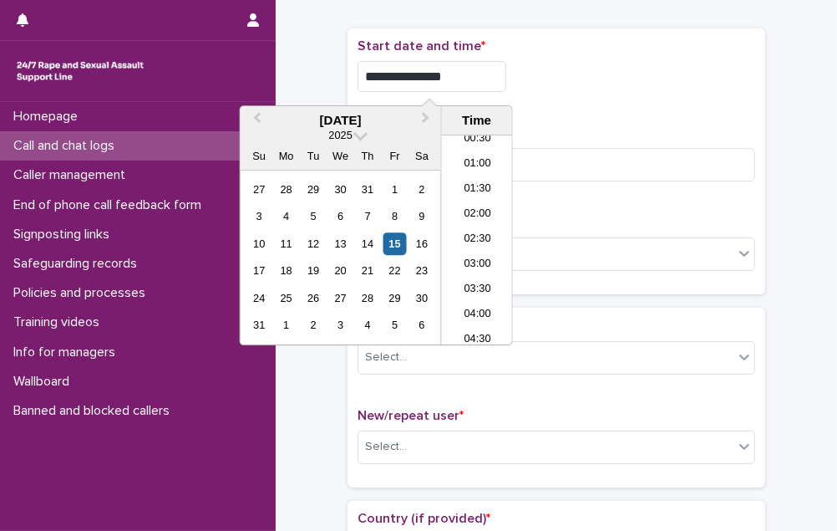
type input "**********"
click at [619, 107] on div "**********" at bounding box center [557, 161] width 398 height 246
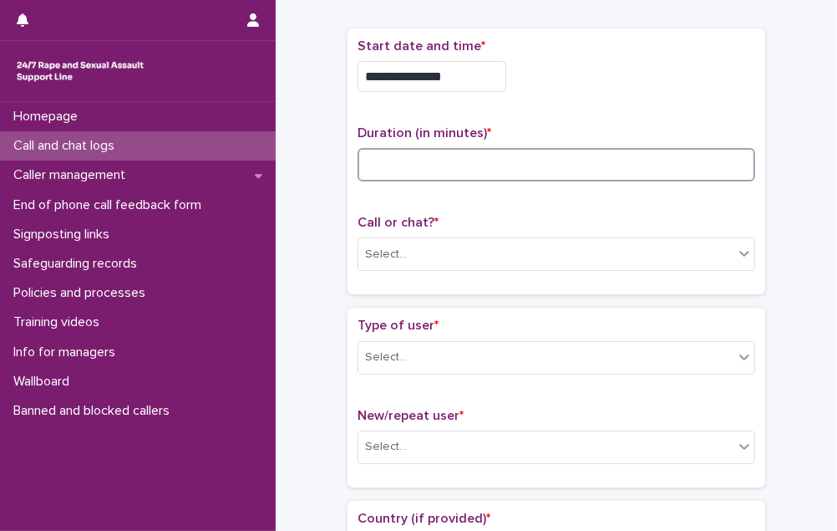
click at [493, 155] on input at bounding box center [557, 164] width 398 height 33
type input "**"
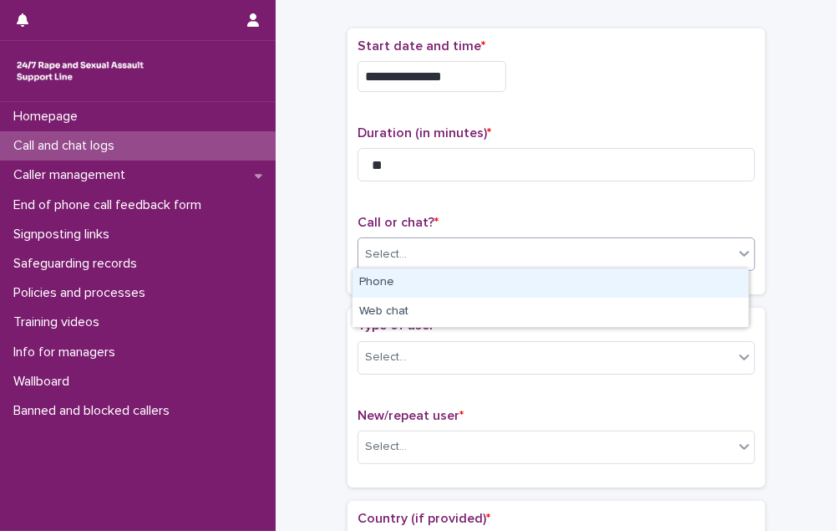
click at [472, 252] on div "Select..." at bounding box center [545, 255] width 375 height 28
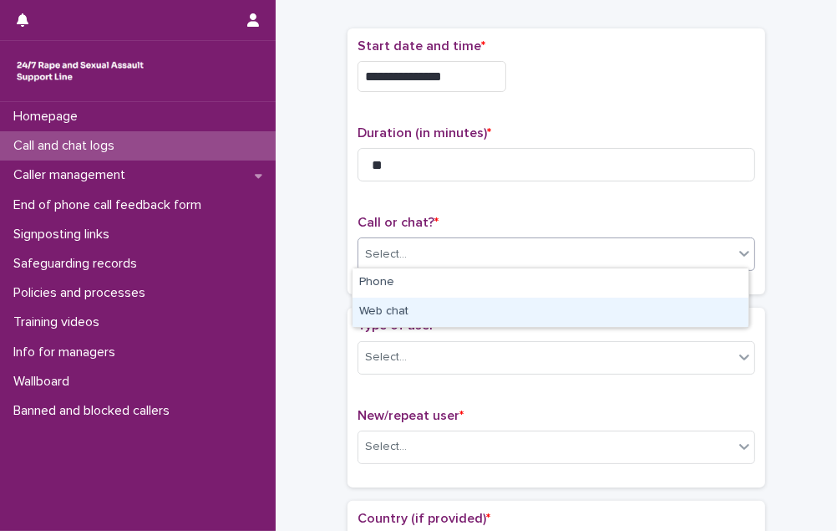
click at [460, 312] on div "Web chat" at bounding box center [551, 311] width 396 height 29
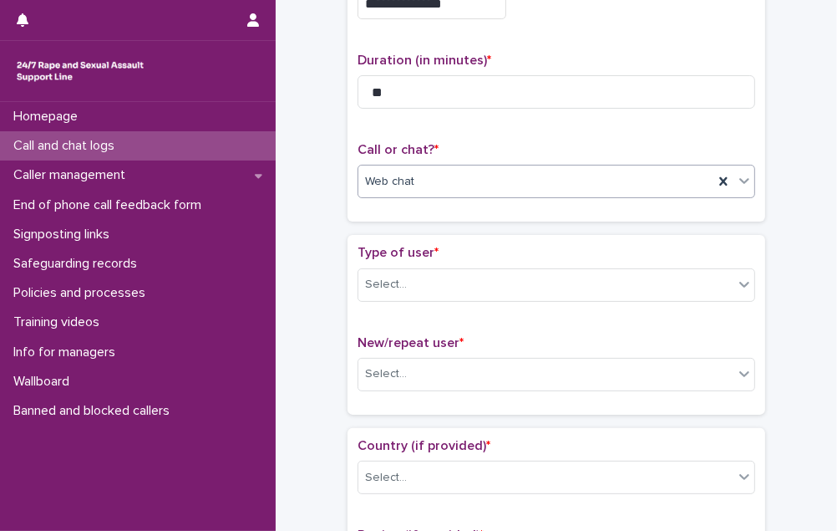
scroll to position [228, 0]
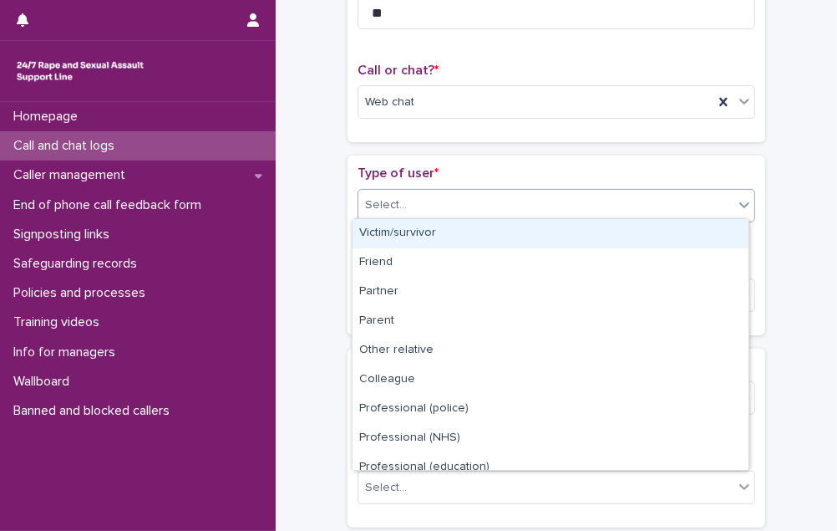
click at [503, 201] on div "Select..." at bounding box center [545, 205] width 375 height 28
click at [499, 222] on div "Victim/survivor" at bounding box center [551, 233] width 396 height 29
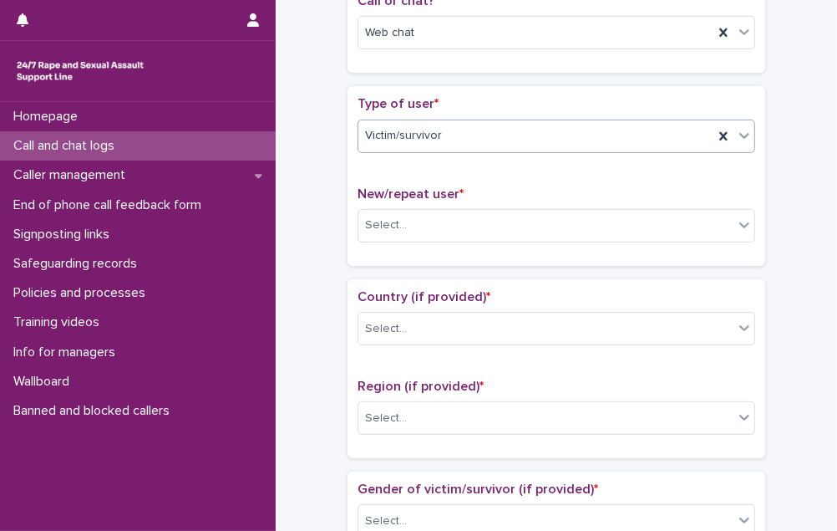
scroll to position [380, 0]
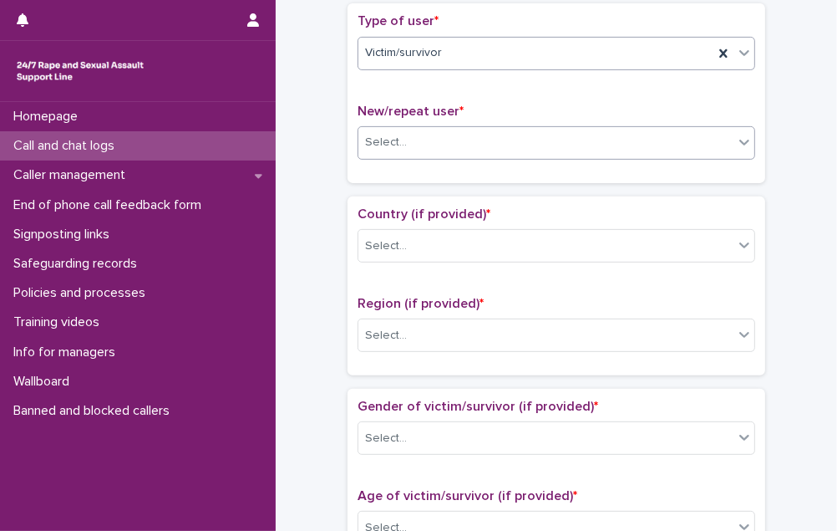
click at [465, 149] on div "Select..." at bounding box center [545, 143] width 375 height 28
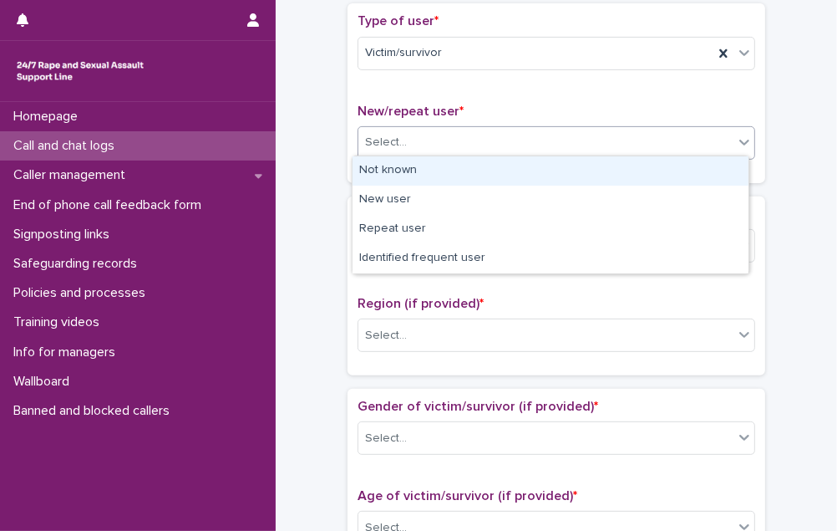
click at [468, 174] on div "Not known" at bounding box center [551, 170] width 396 height 29
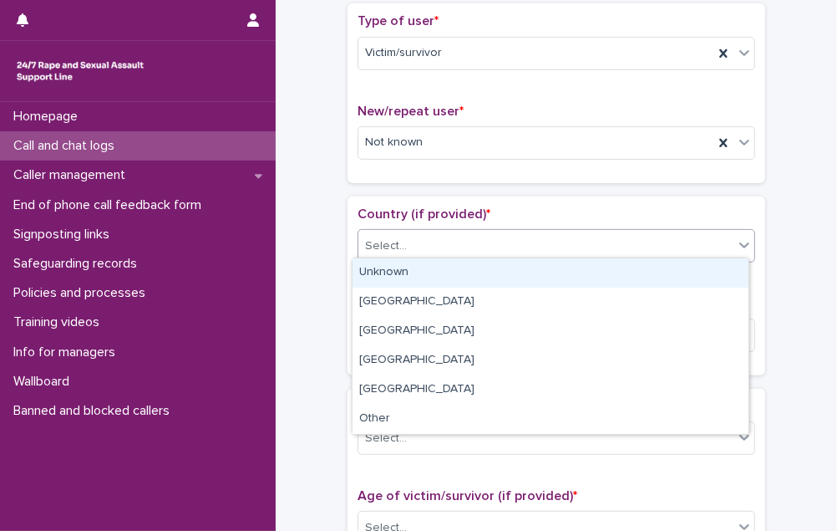
click at [468, 249] on div "Select..." at bounding box center [545, 246] width 375 height 28
click at [463, 267] on div "Unknown" at bounding box center [551, 272] width 396 height 29
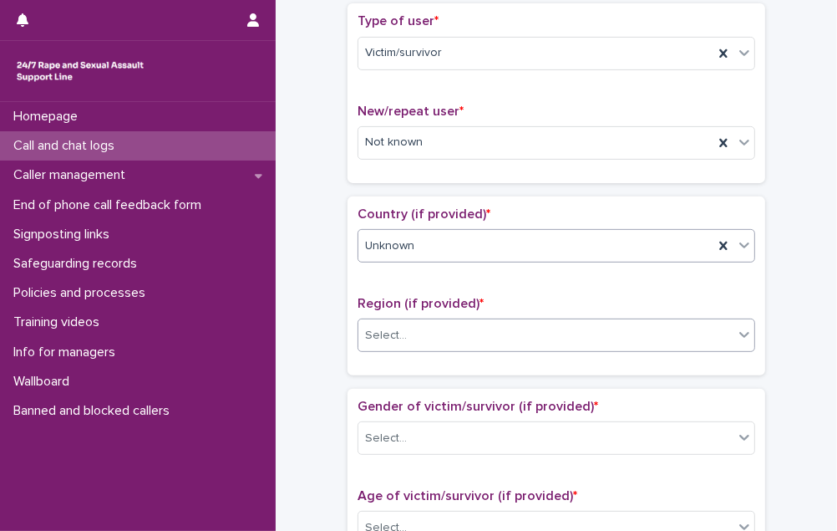
click at [457, 336] on div "Select..." at bounding box center [545, 336] width 375 height 28
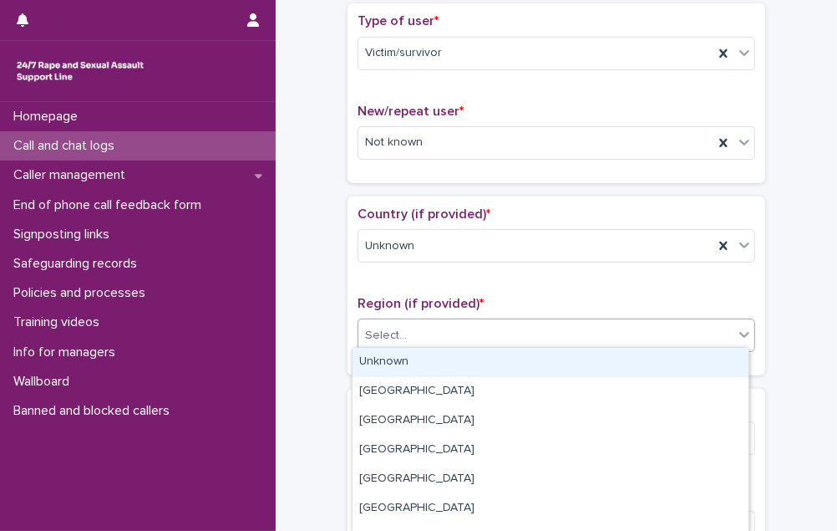
click at [456, 366] on div "Unknown" at bounding box center [551, 362] width 396 height 29
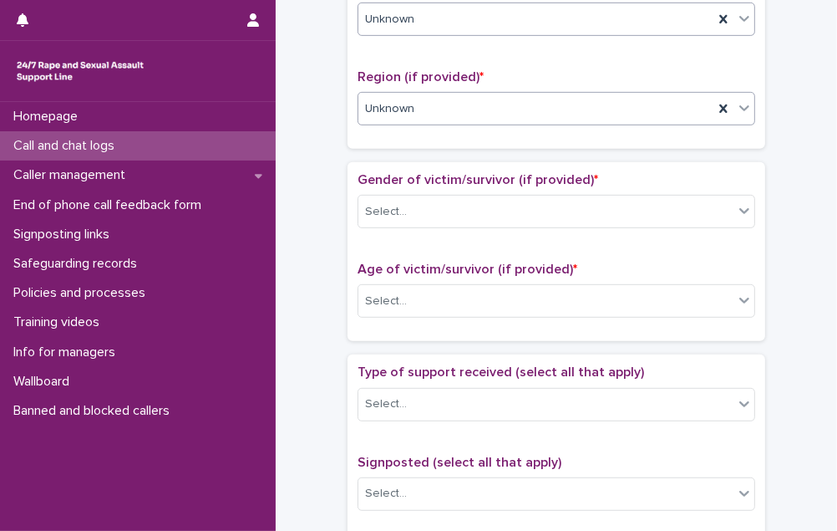
scroll to position [608, 0]
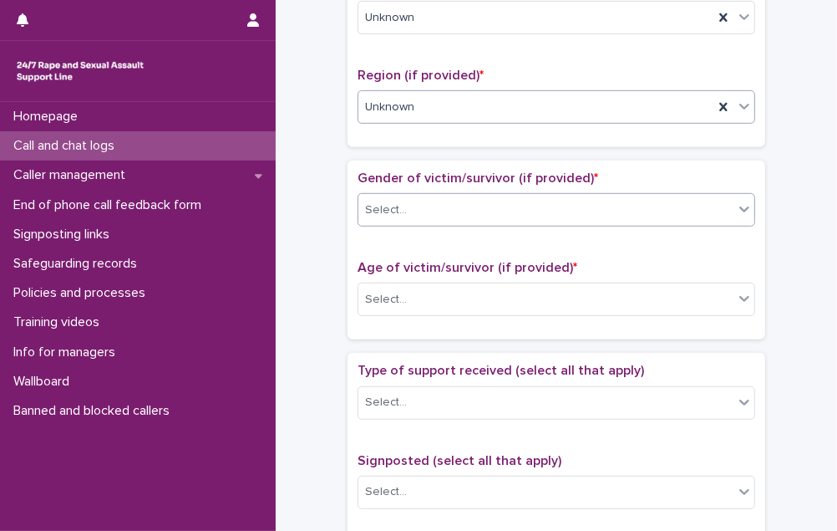
click at [511, 208] on div "Select..." at bounding box center [545, 210] width 375 height 28
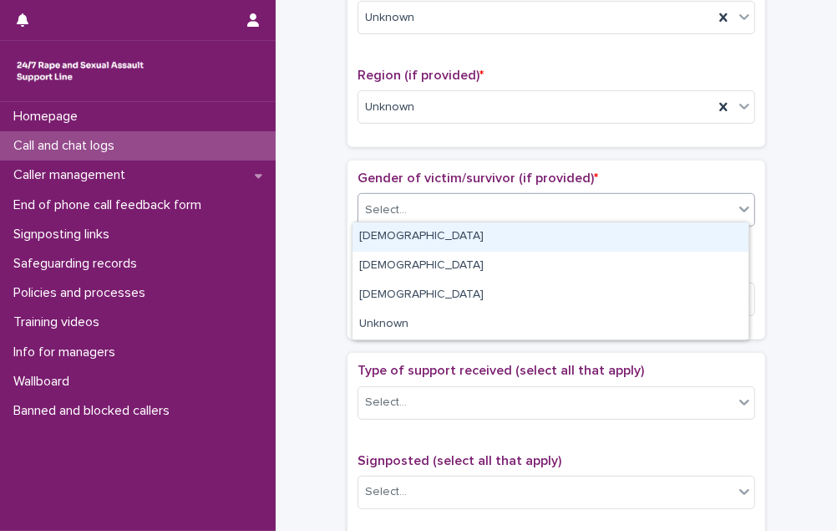
click at [498, 241] on div "[DEMOGRAPHIC_DATA]" at bounding box center [551, 236] width 396 height 29
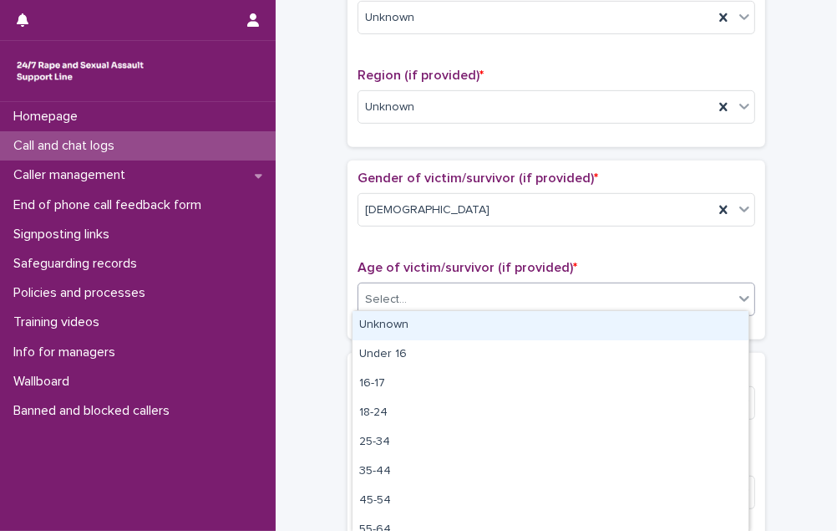
click at [488, 294] on div "Select..." at bounding box center [545, 300] width 375 height 28
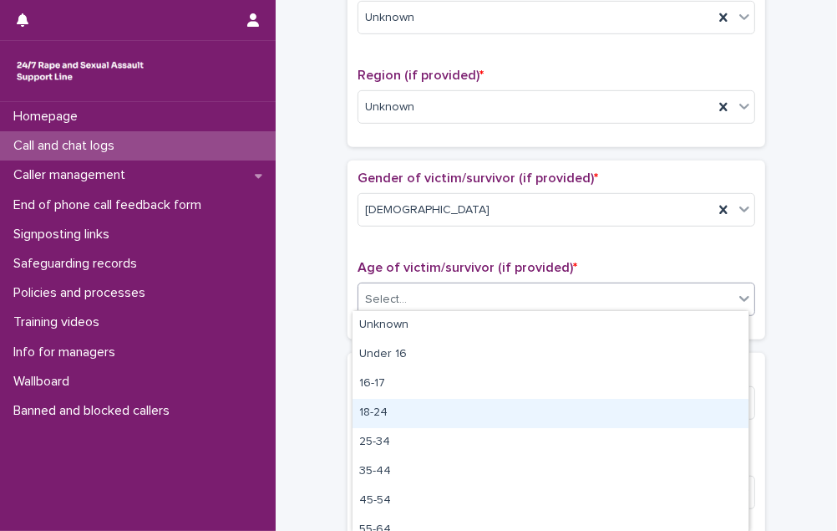
click at [475, 403] on div "18-24" at bounding box center [551, 413] width 396 height 29
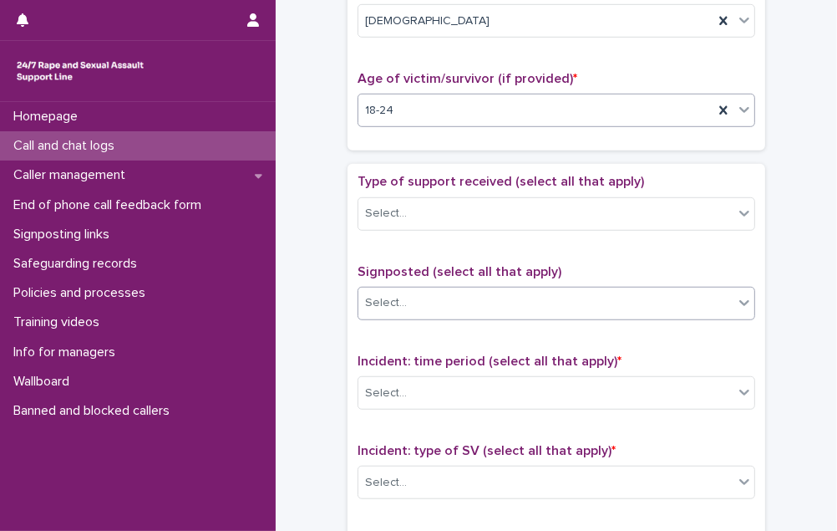
scroll to position [836, 0]
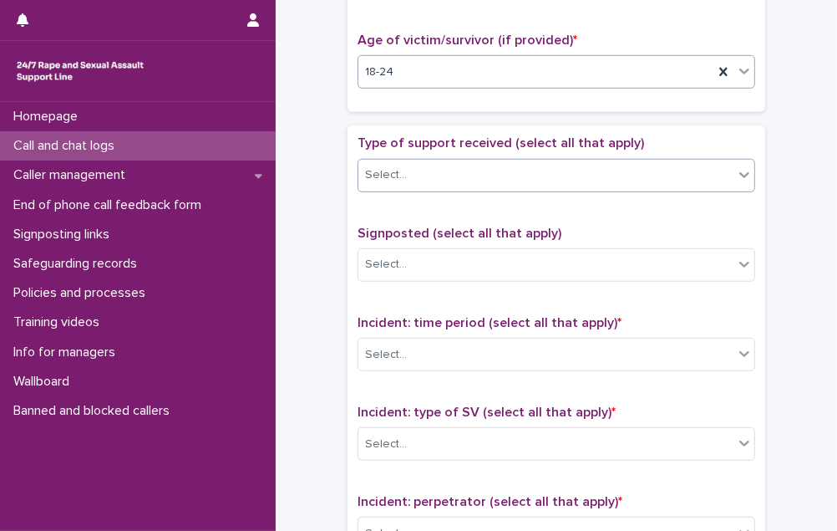
click at [508, 174] on div "Select..." at bounding box center [545, 175] width 375 height 28
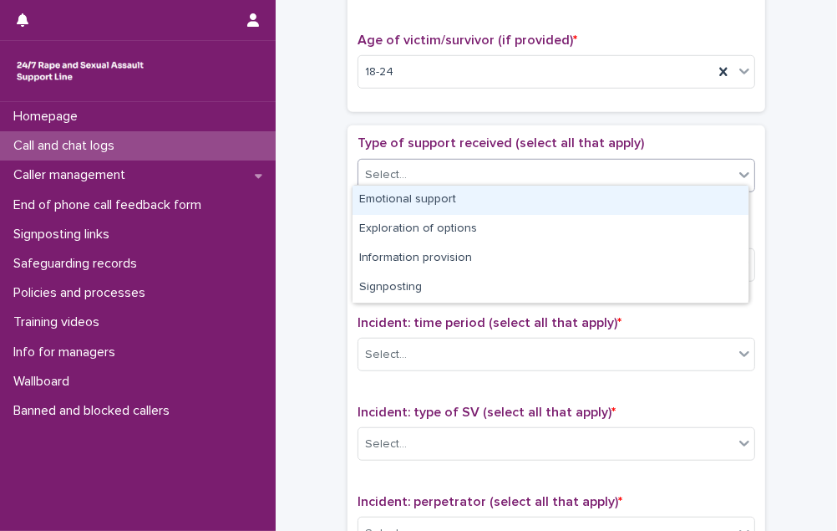
click at [505, 196] on div "Emotional support" at bounding box center [551, 199] width 396 height 29
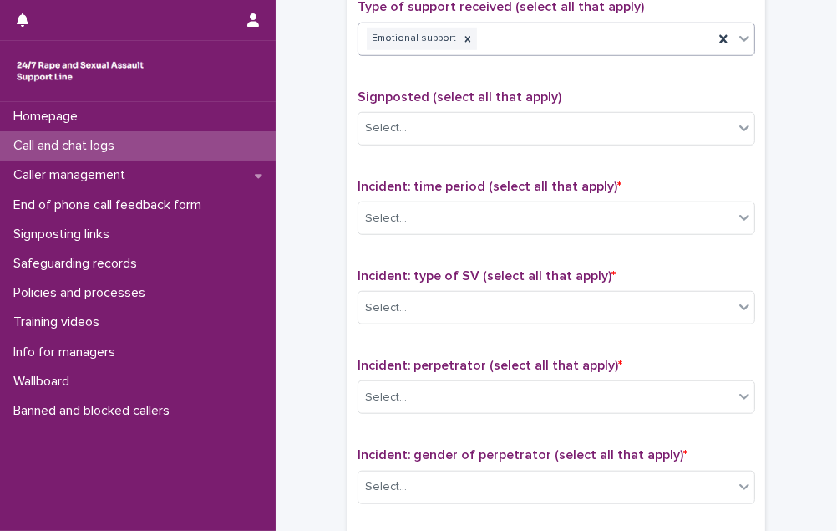
scroll to position [988, 0]
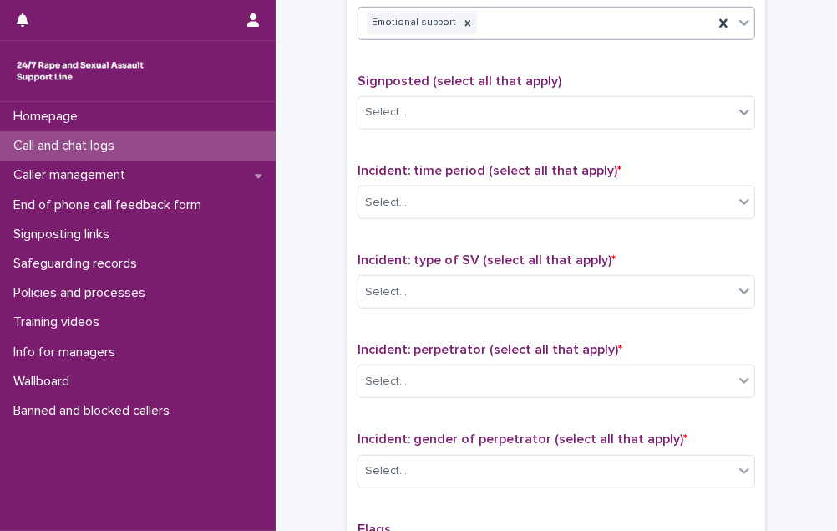
click at [505, 196] on div "Select..." at bounding box center [545, 203] width 375 height 28
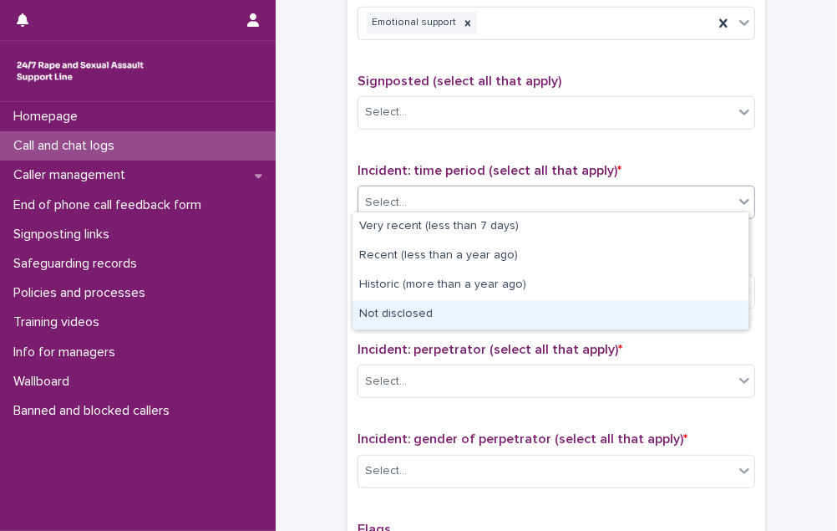
click at [483, 321] on div "Not disclosed" at bounding box center [551, 314] width 396 height 29
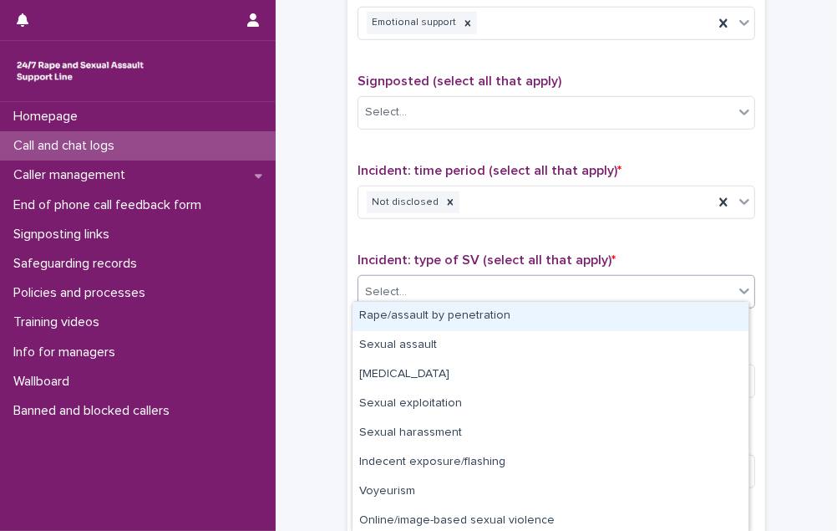
click at [490, 285] on div "Select..." at bounding box center [545, 292] width 375 height 28
click at [488, 312] on div "Rape/assault by penetration" at bounding box center [551, 316] width 396 height 29
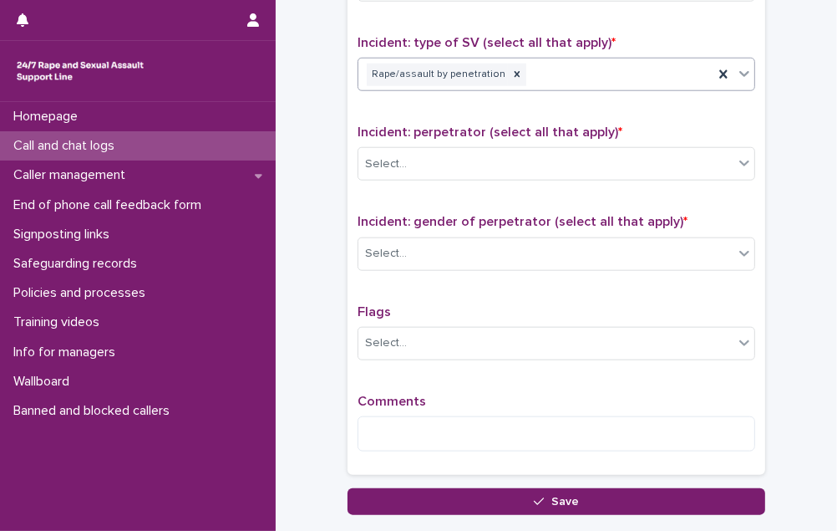
scroll to position [1216, 0]
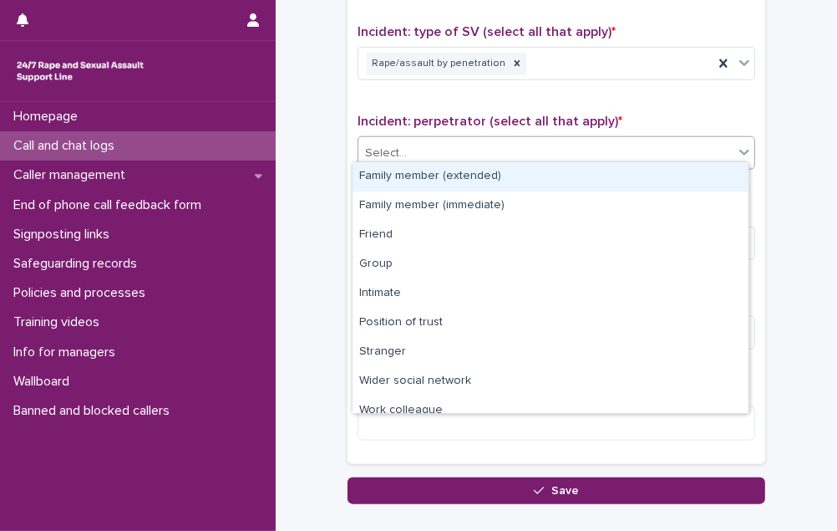
click at [508, 145] on div "Select..." at bounding box center [545, 154] width 375 height 28
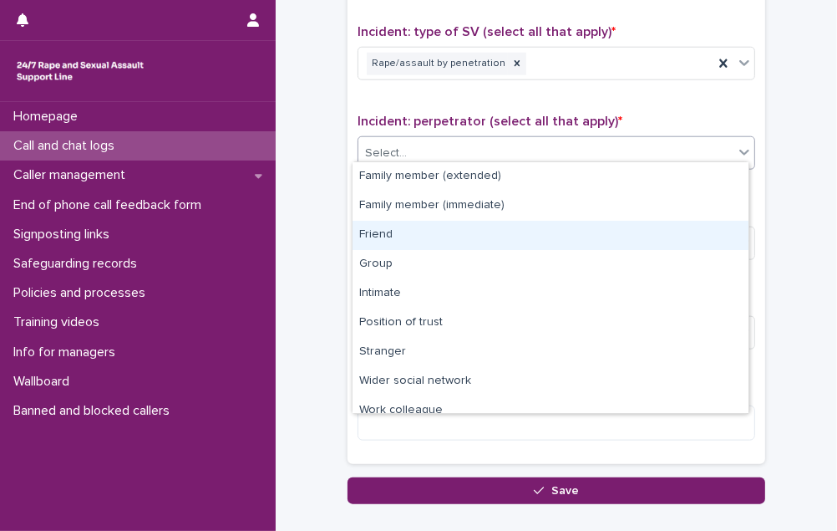
click at [488, 245] on div "Friend" at bounding box center [551, 235] width 396 height 29
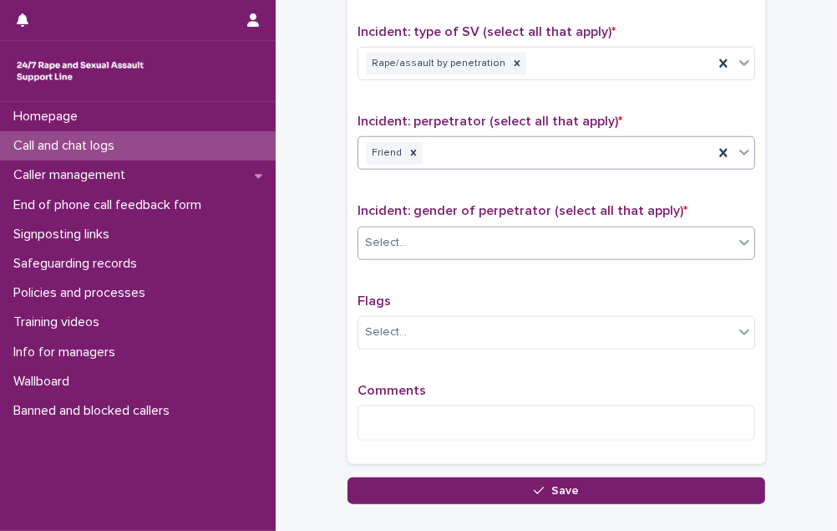
click at [485, 234] on div "Select..." at bounding box center [545, 243] width 375 height 28
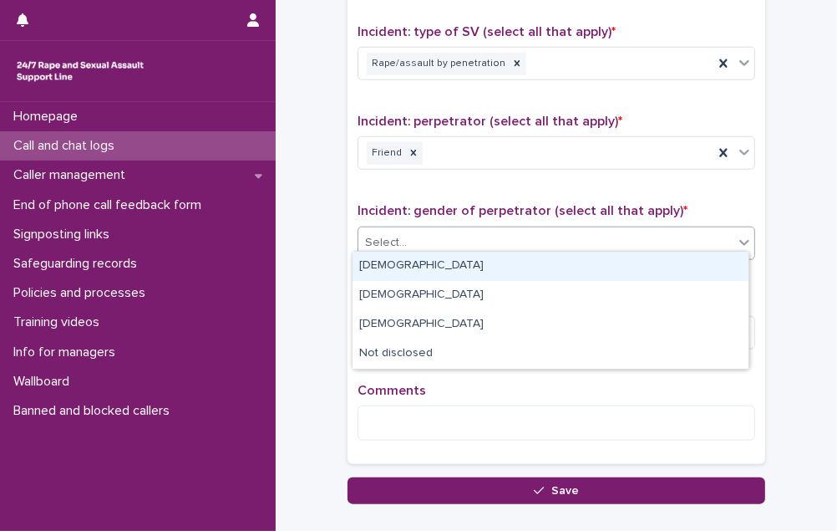
click at [480, 259] on div "[DEMOGRAPHIC_DATA]" at bounding box center [551, 265] width 396 height 29
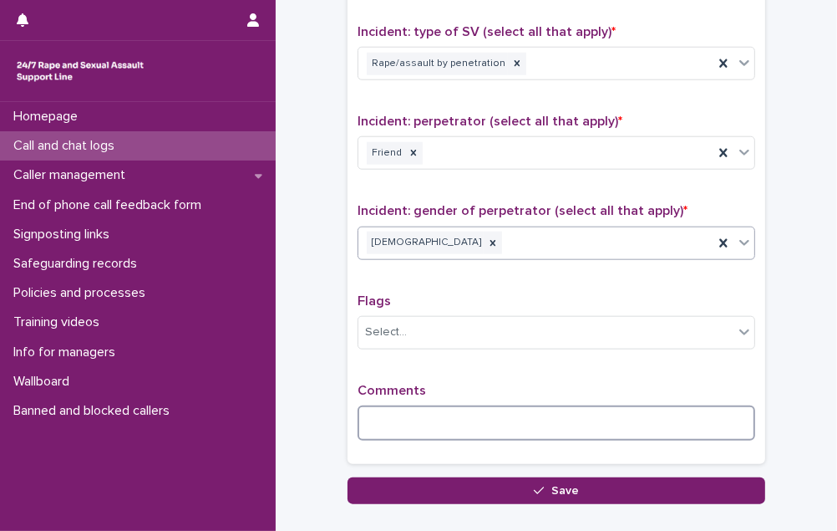
click at [371, 405] on textarea at bounding box center [557, 422] width 398 height 35
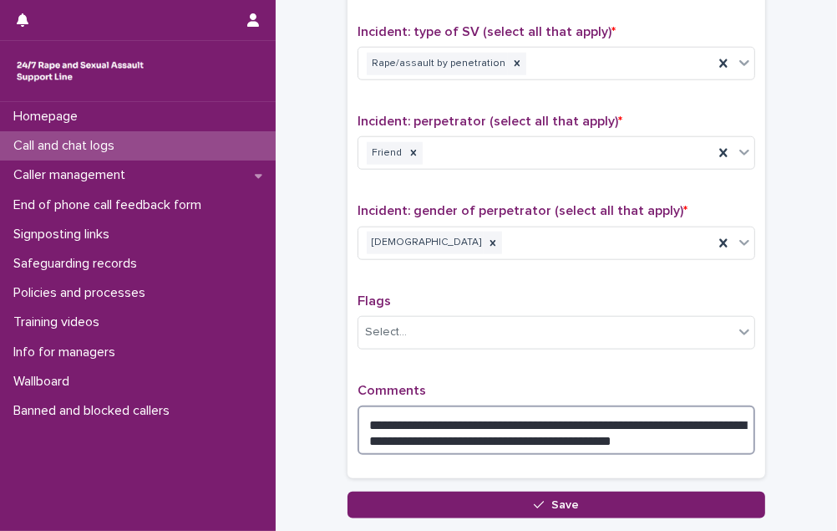
click at [515, 426] on textarea "**********" at bounding box center [557, 429] width 398 height 49
click at [692, 430] on textarea "**********" at bounding box center [557, 429] width 398 height 49
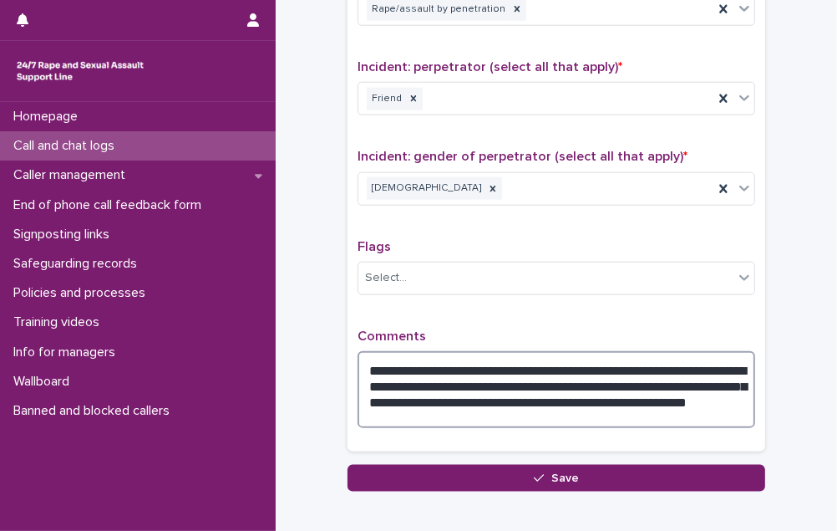
scroll to position [1292, 0]
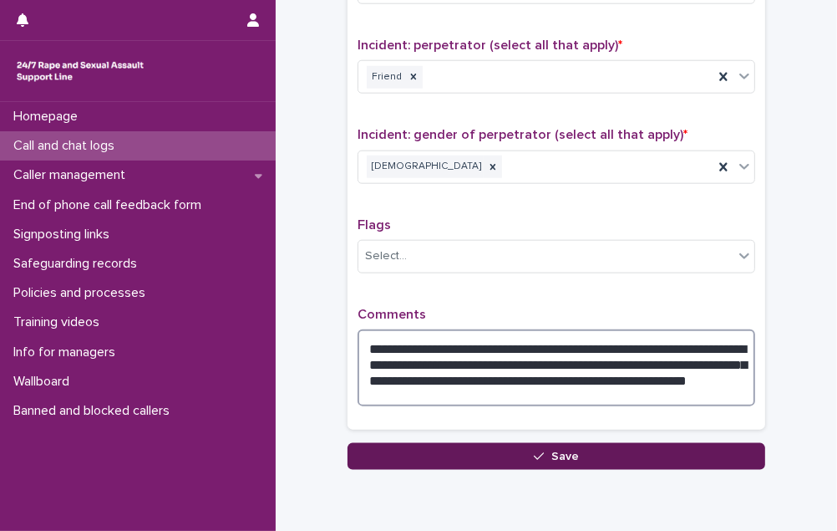
type textarea "**********"
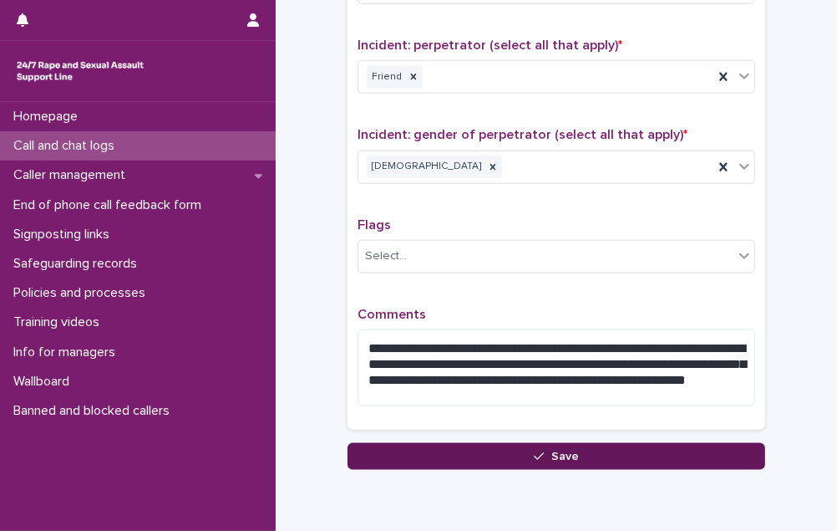
click at [572, 450] on button "Save" at bounding box center [557, 456] width 418 height 27
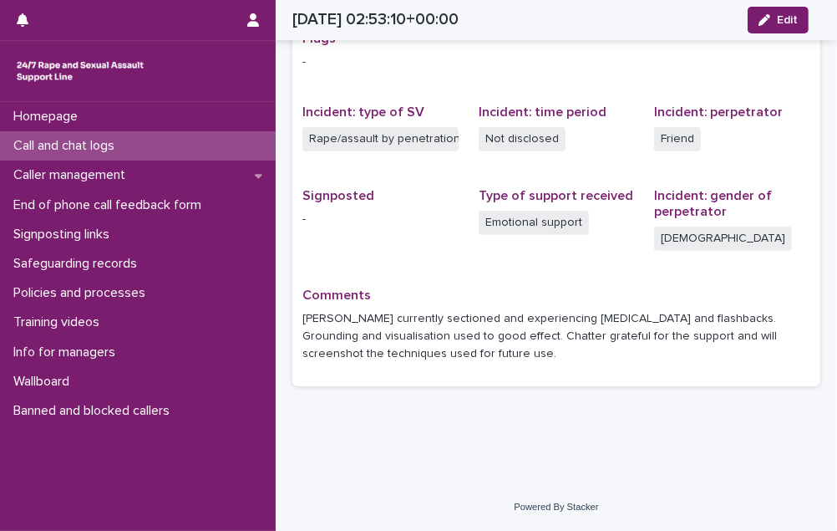
scroll to position [358, 0]
